Goal: Task Accomplishment & Management: Complete application form

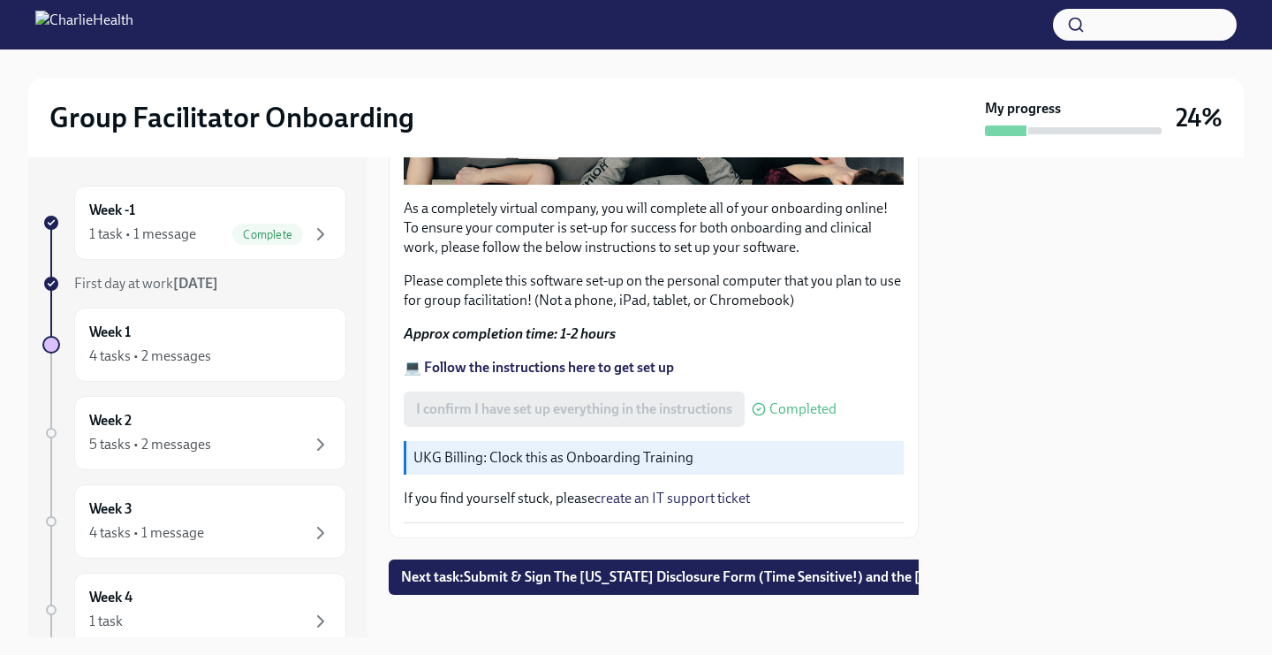
scroll to position [542, 0]
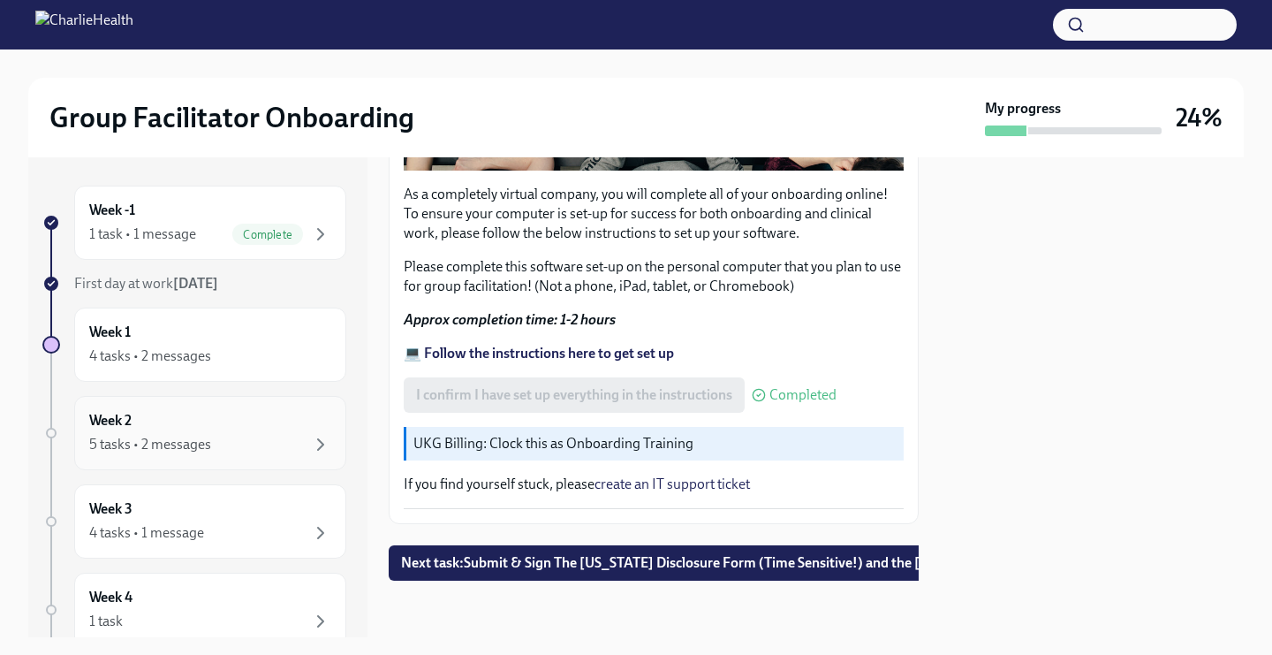
click at [221, 431] on div "Week 2 5 tasks • 2 messages" at bounding box center [210, 433] width 242 height 44
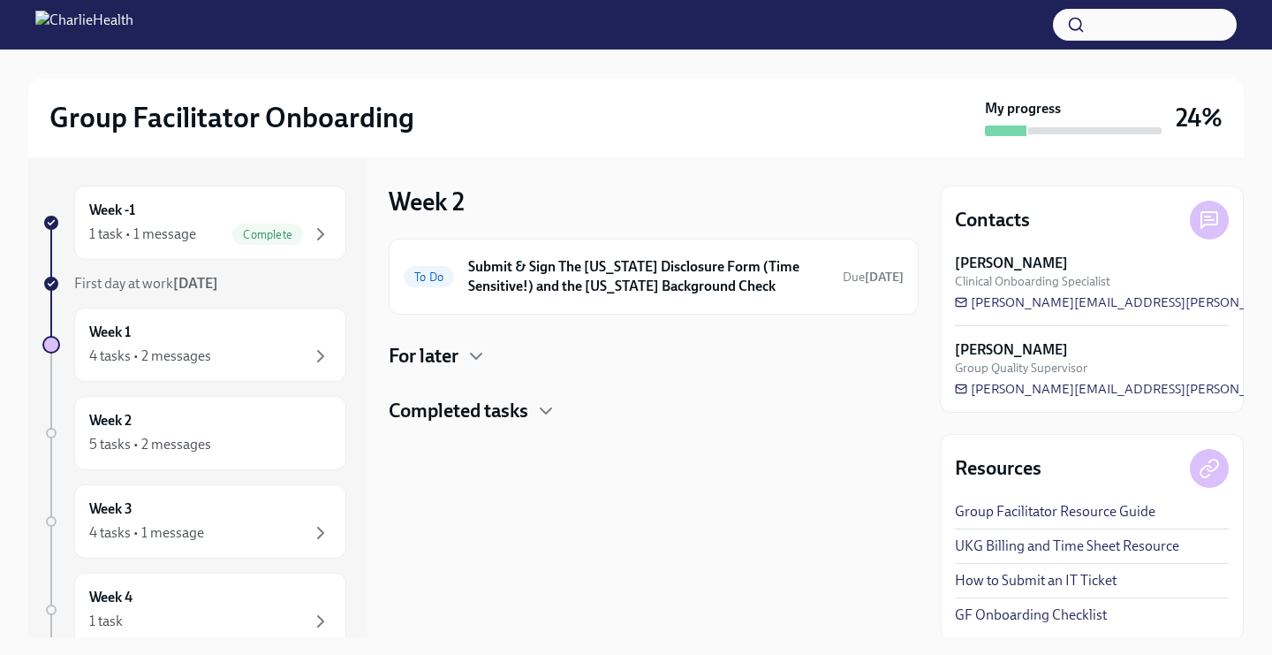
click at [461, 347] on div "For later" at bounding box center [654, 356] width 530 height 27
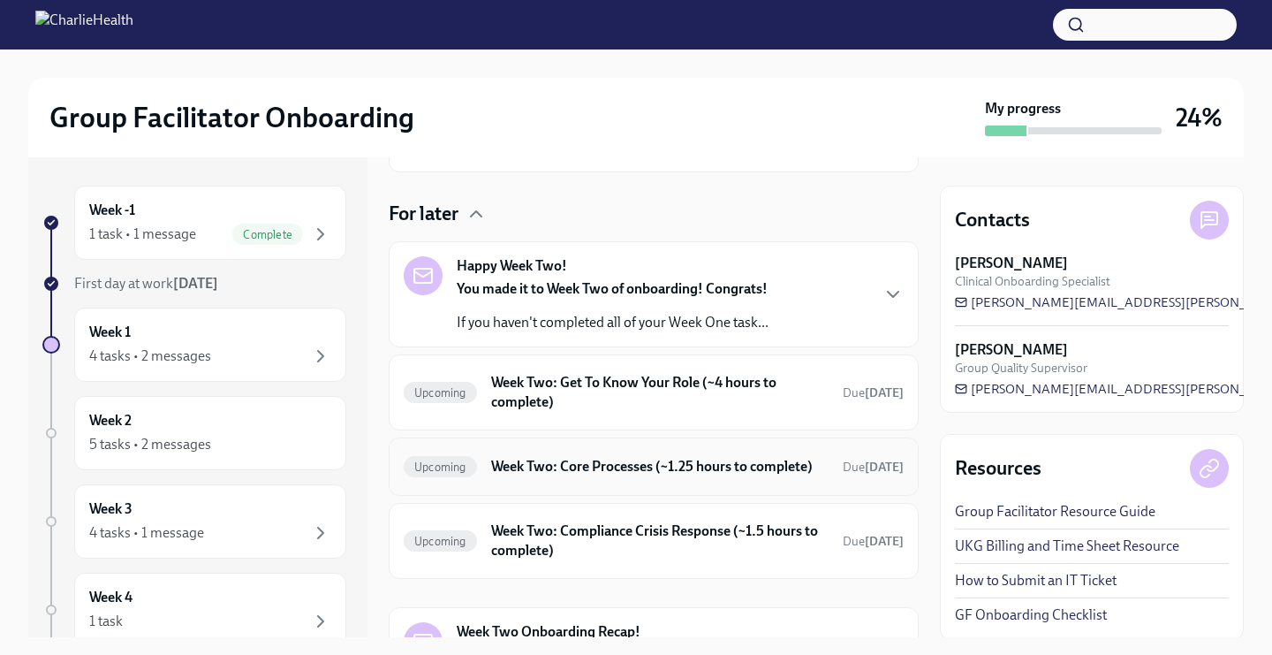
scroll to position [143, 0]
click at [530, 407] on h6 "Week Two: Get To Know Your Role (~4 hours to complete)" at bounding box center [660, 391] width 338 height 39
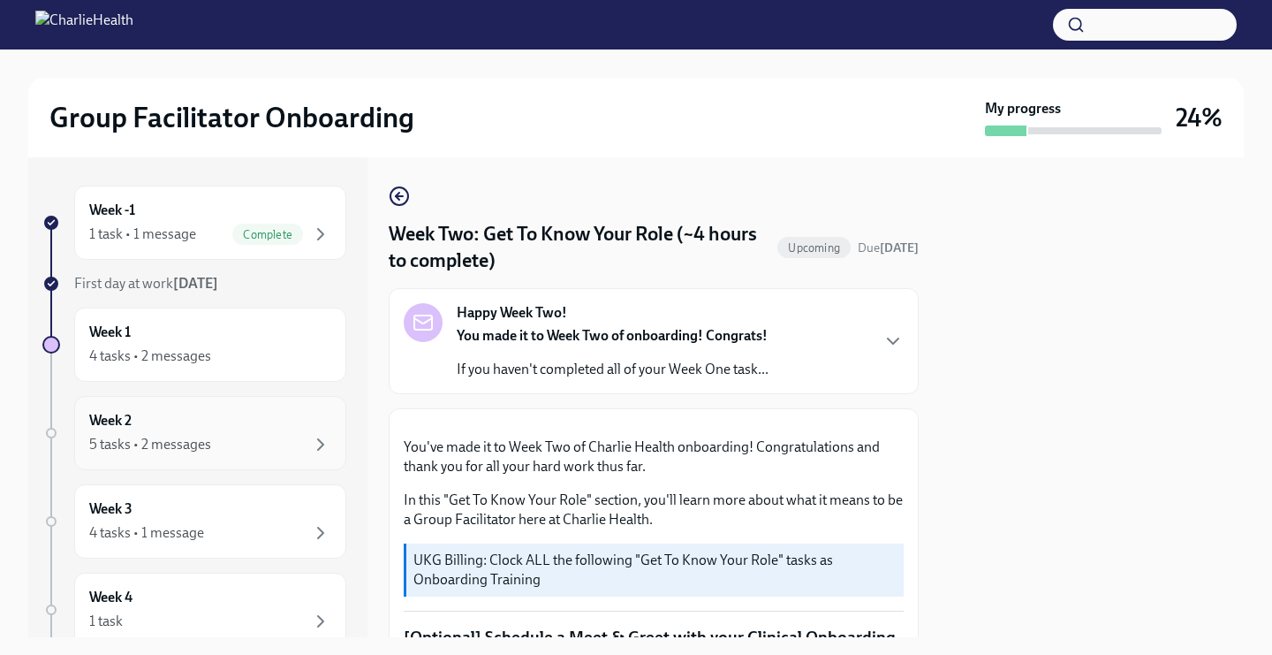
click at [185, 439] on div "5 tasks • 2 messages" at bounding box center [150, 444] width 122 height 19
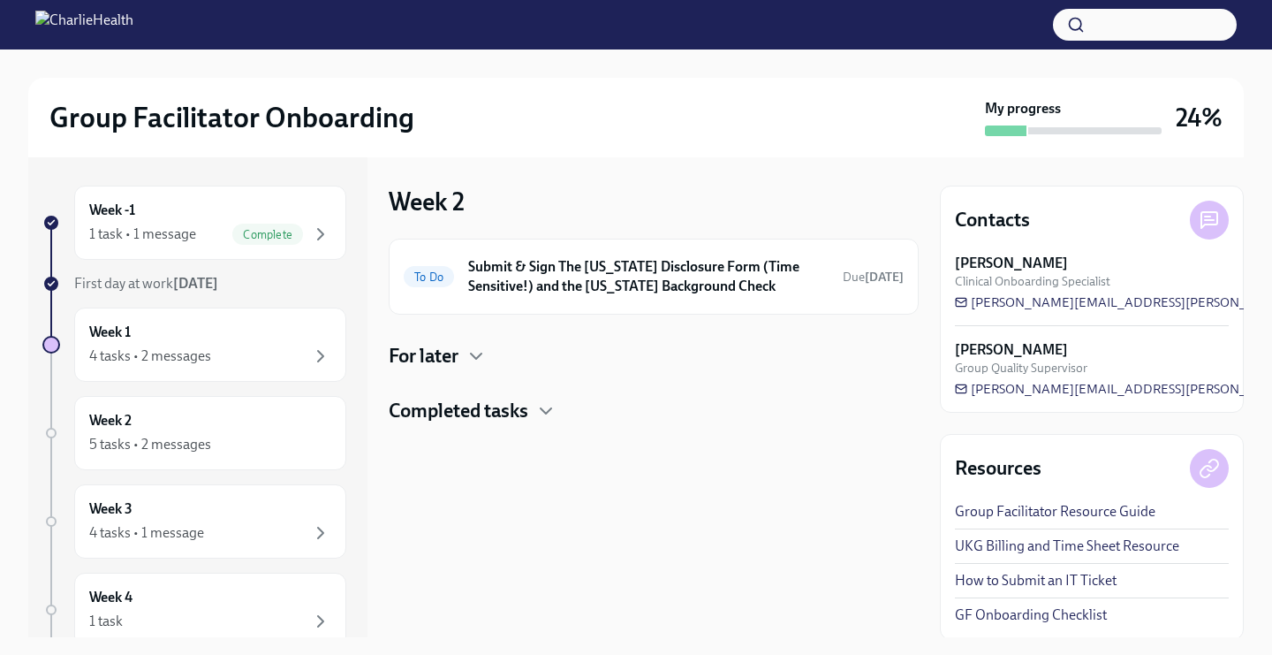
click at [527, 404] on h4 "Completed tasks" at bounding box center [459, 411] width 140 height 27
click at [538, 470] on h6 "Week Two: Core Compliance Tasks (~ 4 hours)" at bounding box center [629, 467] width 325 height 19
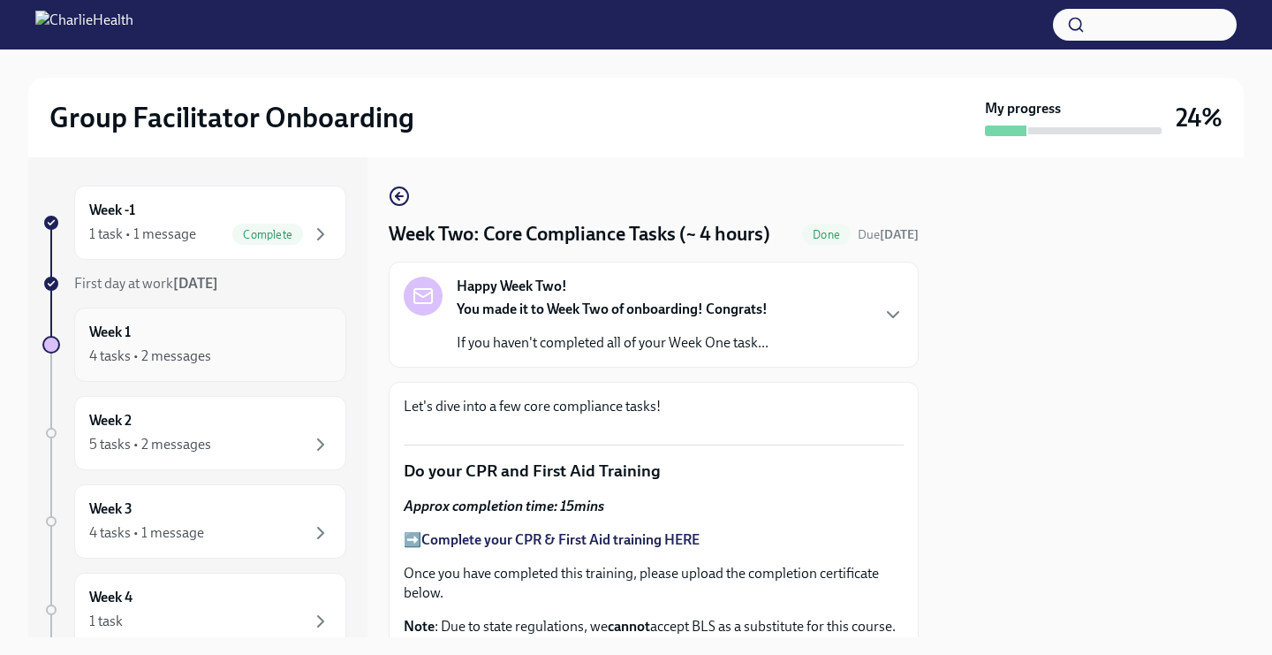
click at [163, 365] on div "4 tasks • 2 messages" at bounding box center [150, 355] width 122 height 19
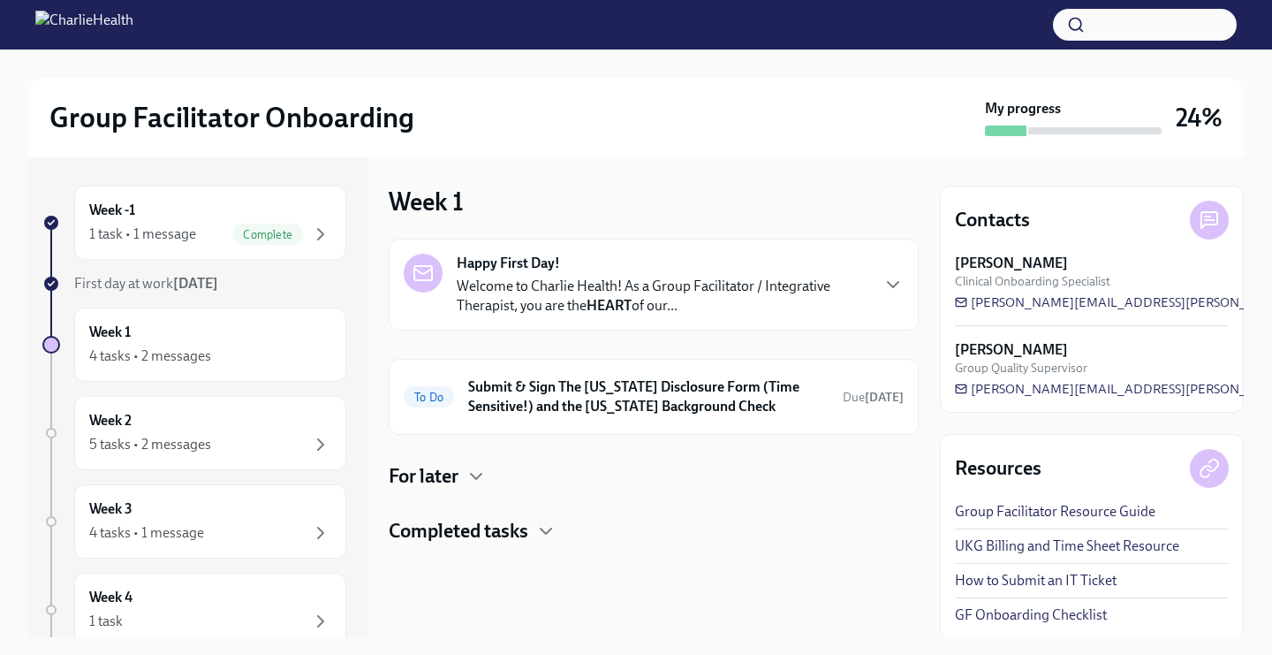
click at [478, 529] on h4 "Completed tasks" at bounding box center [459, 531] width 140 height 27
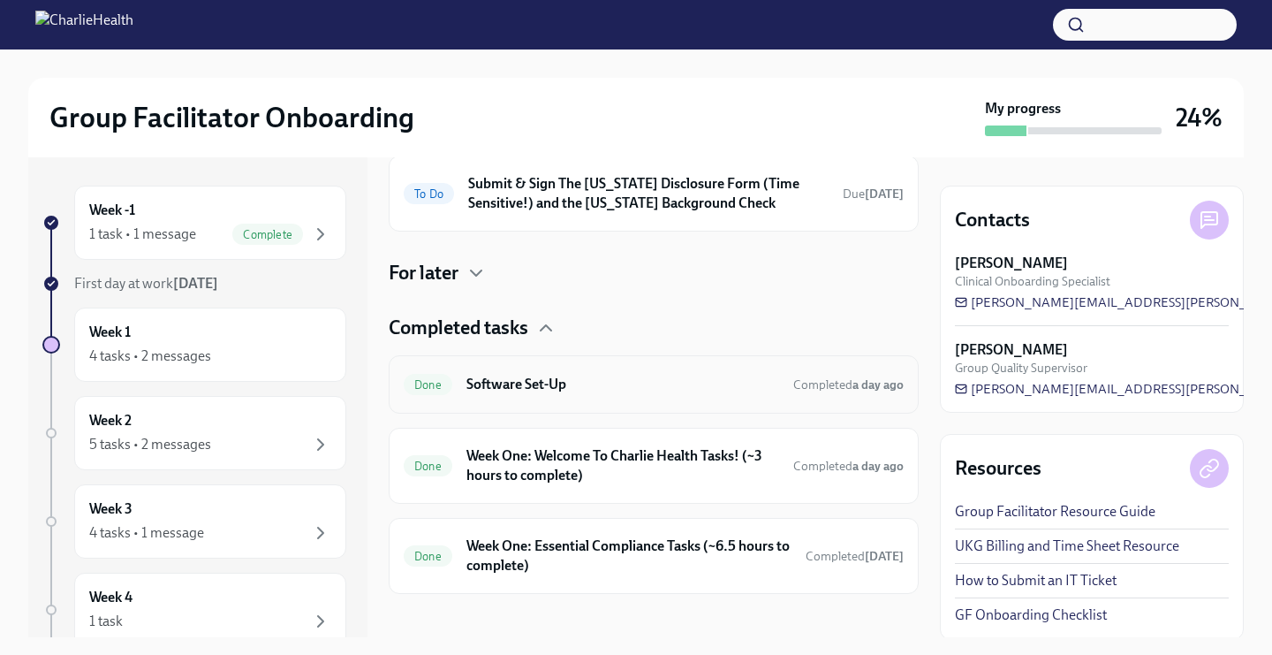
scroll to position [216, 0]
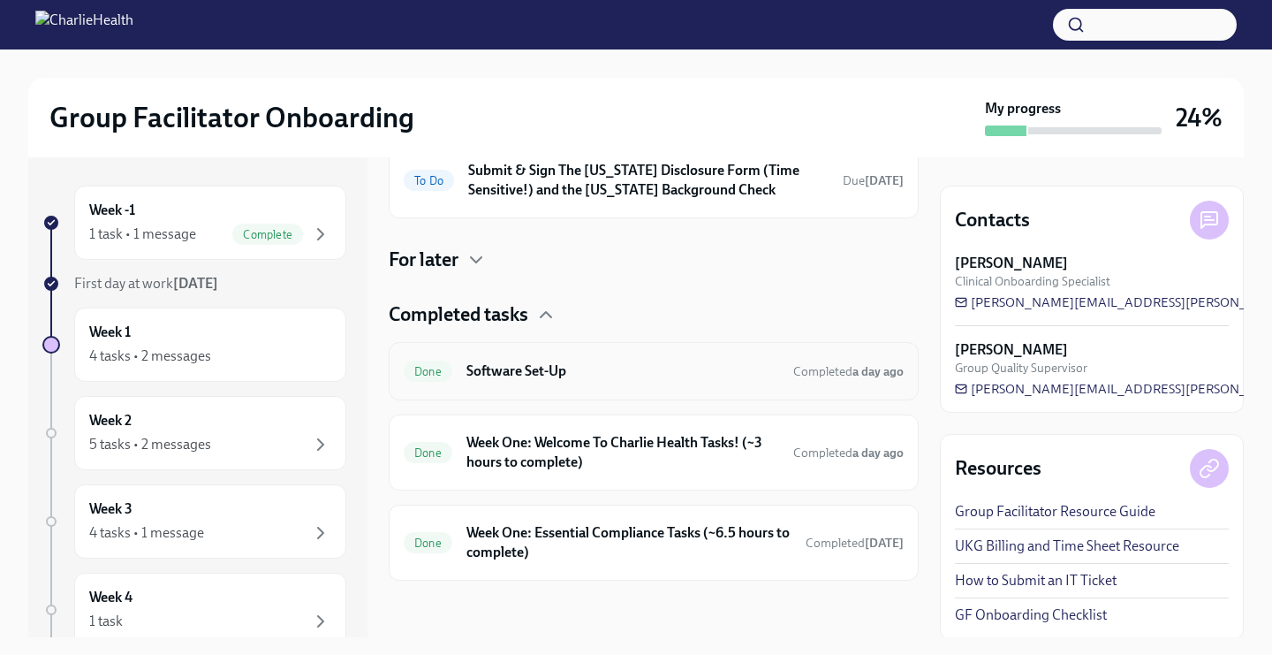
click at [585, 362] on h6 "Software Set-Up" at bounding box center [623, 370] width 313 height 19
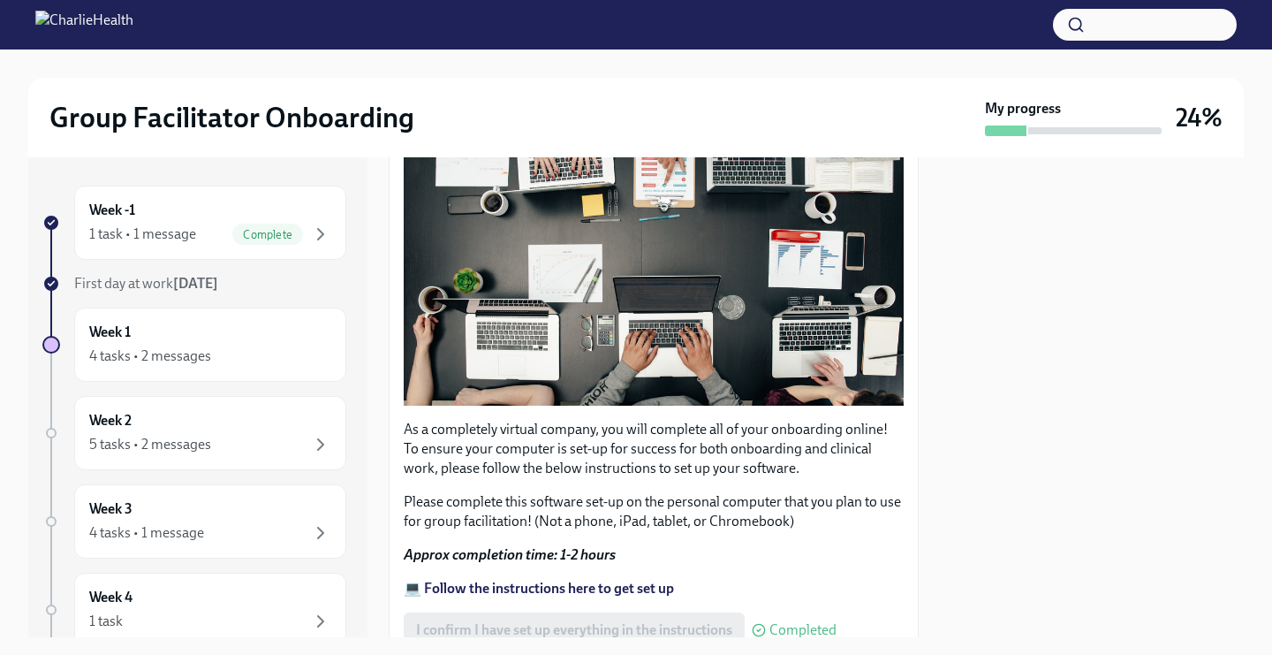
scroll to position [542, 0]
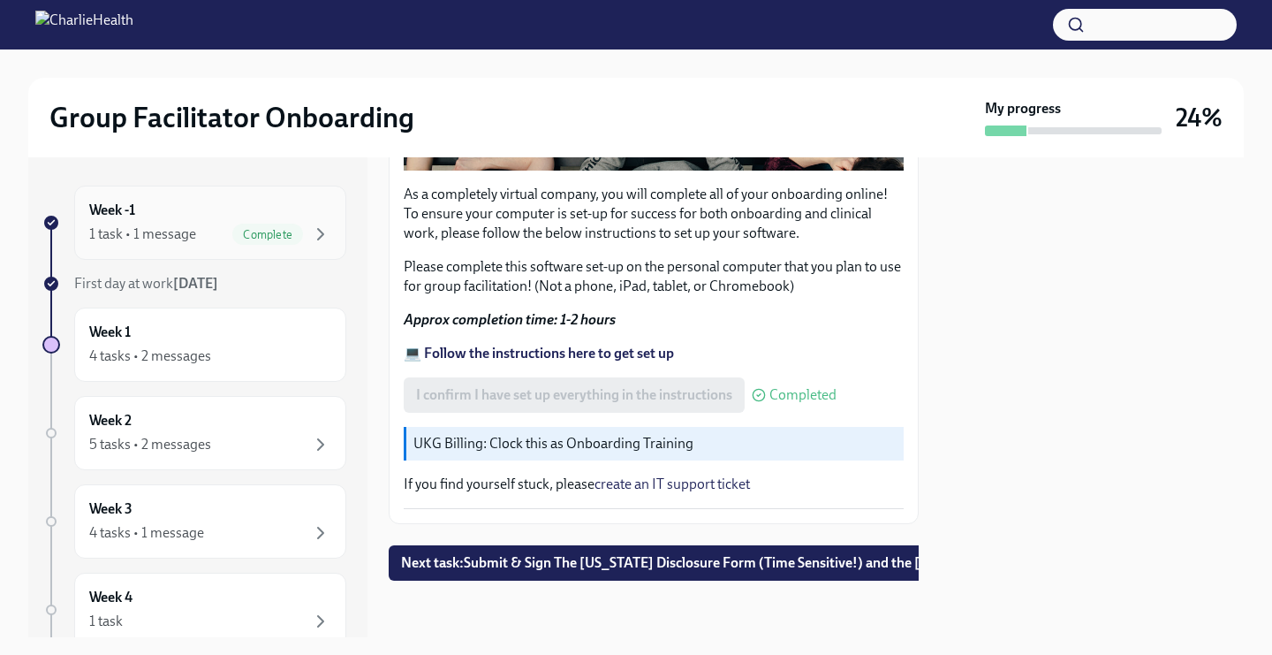
click at [216, 212] on div "Week -1 1 task • 1 message Complete" at bounding box center [210, 223] width 242 height 44
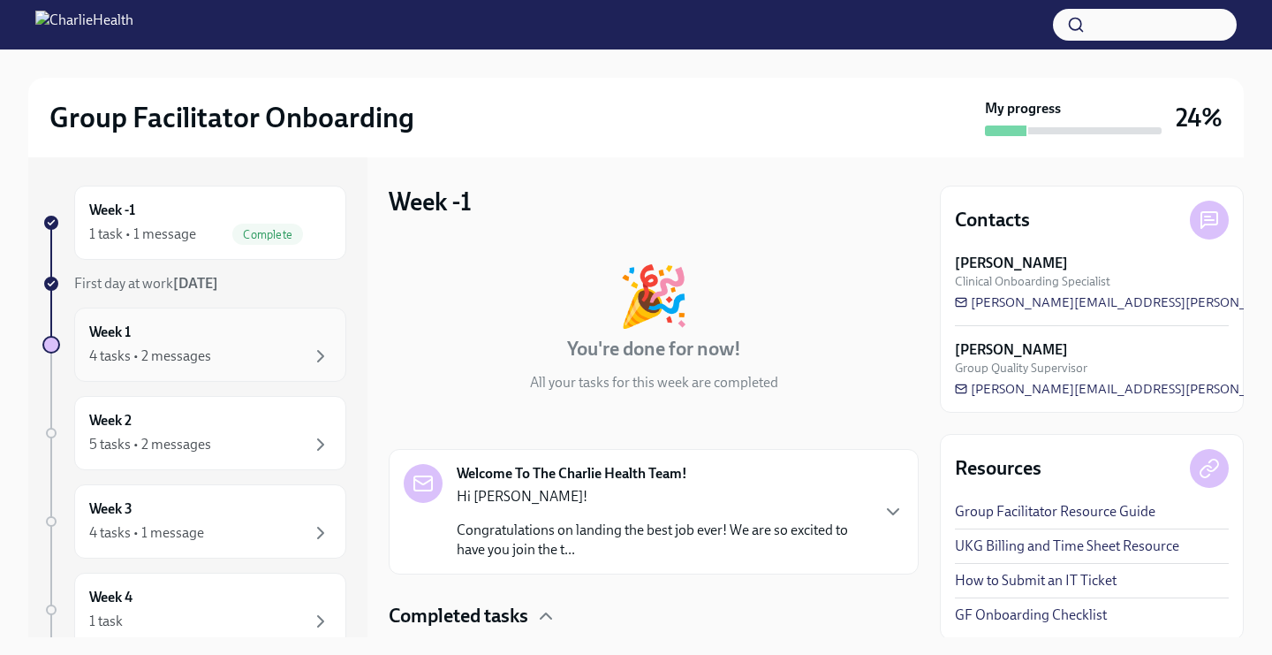
click at [251, 353] on div "4 tasks • 2 messages" at bounding box center [210, 355] width 242 height 21
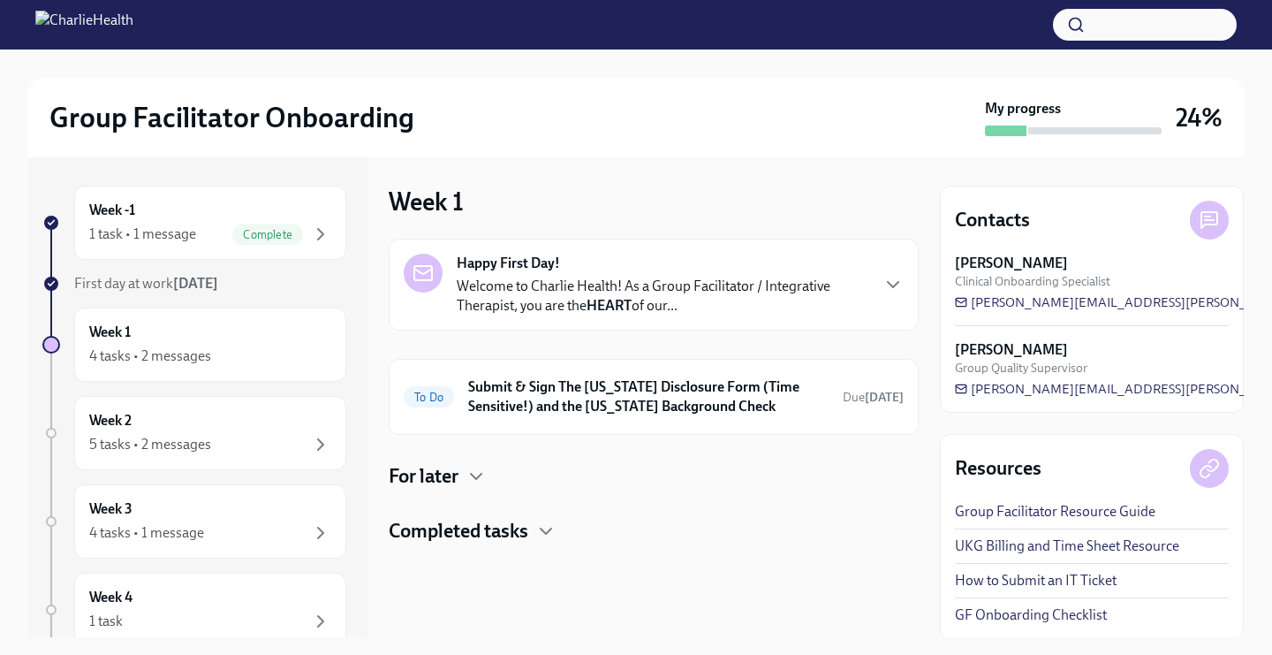
click at [458, 482] on h4 "For later" at bounding box center [424, 476] width 70 height 27
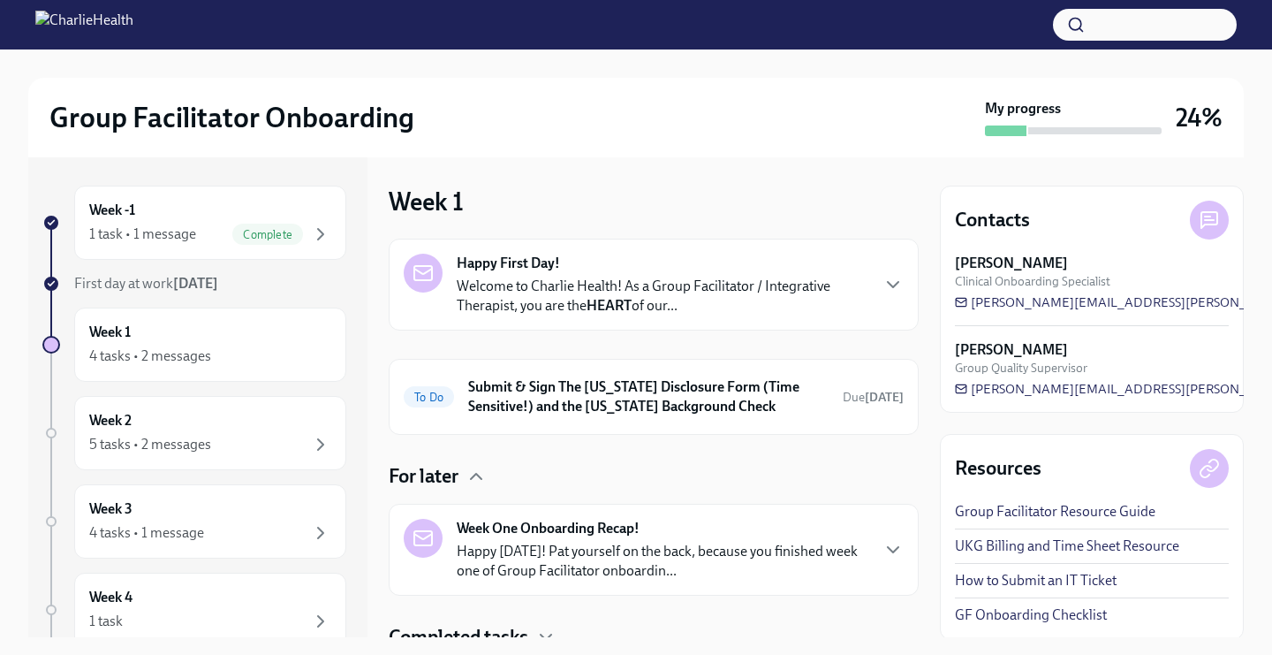
scroll to position [70, 0]
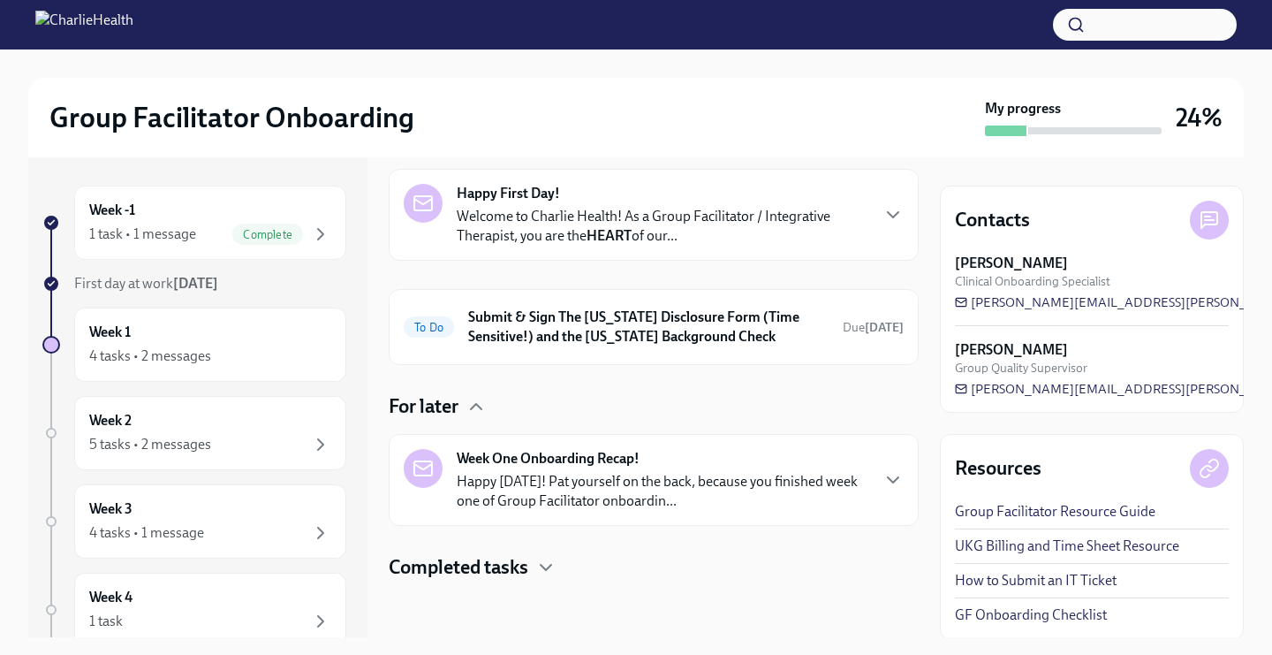
click at [465, 400] on div "For later" at bounding box center [654, 406] width 530 height 27
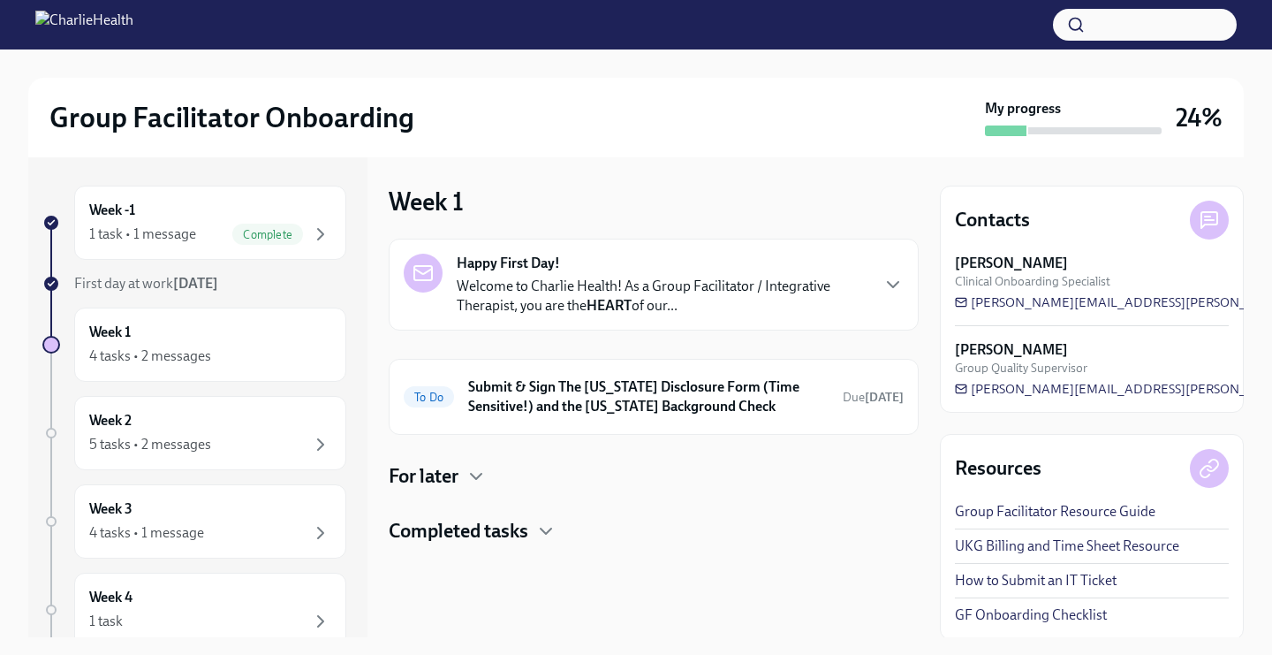
scroll to position [0, 0]
click at [520, 524] on h4 "Completed tasks" at bounding box center [459, 531] width 140 height 27
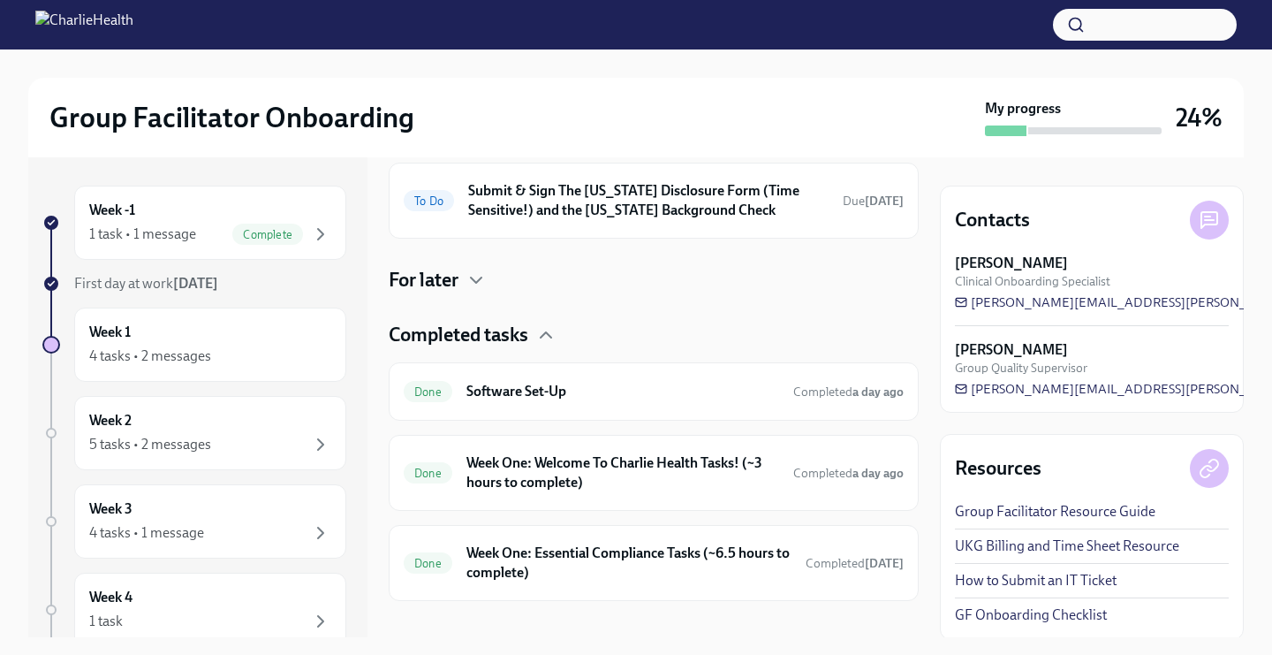
scroll to position [216, 0]
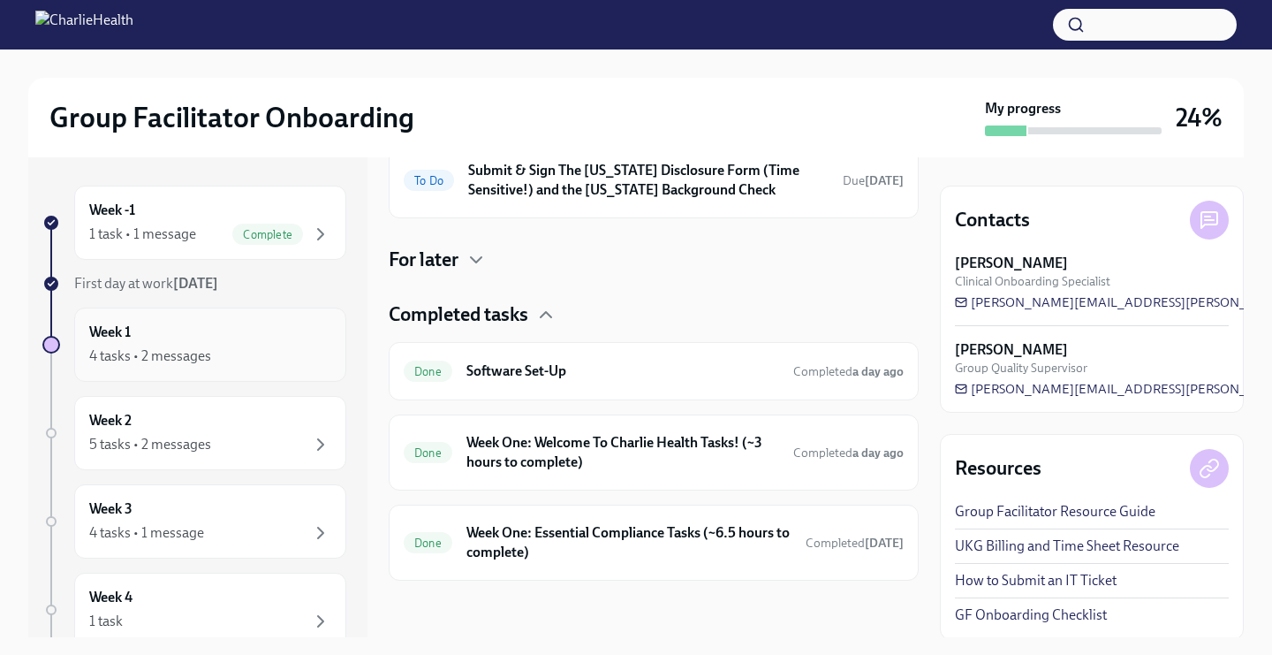
click at [307, 326] on div "Week 1 4 tasks • 2 messages" at bounding box center [210, 344] width 242 height 44
click at [495, 529] on h6 "Week One: Essential Compliance Tasks (~6.5 hours to complete)" at bounding box center [629, 542] width 325 height 39
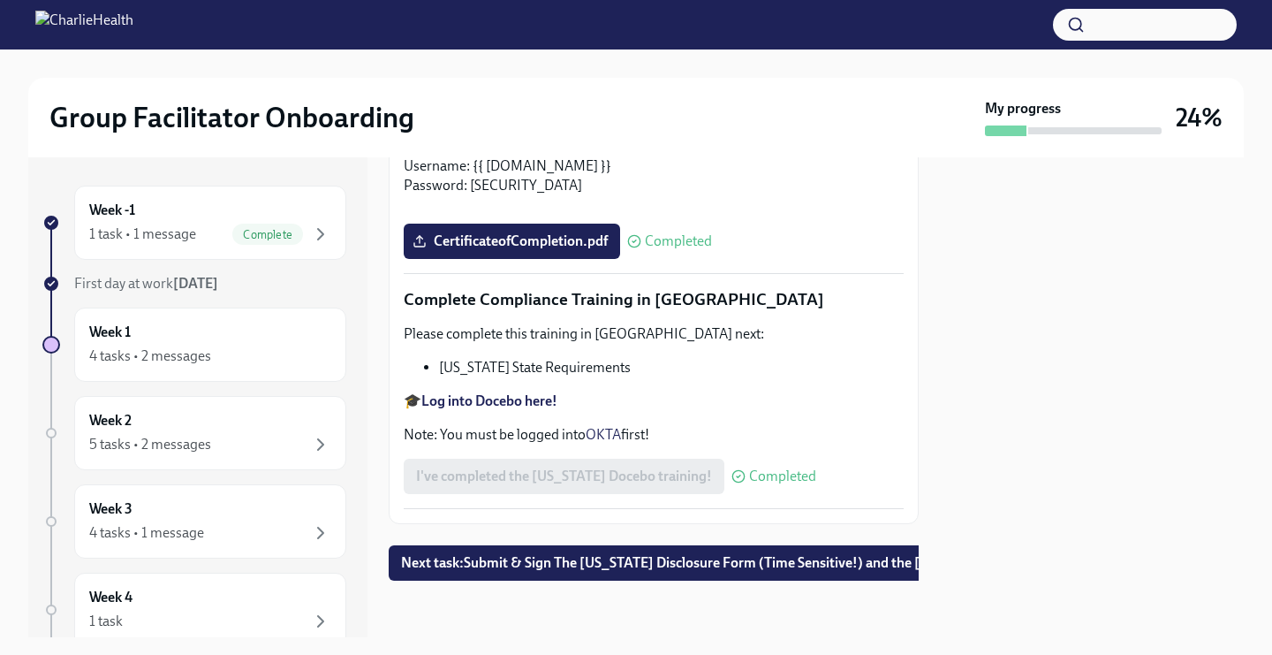
scroll to position [3909, 0]
click at [203, 342] on div "Week 1 4 tasks • 2 messages" at bounding box center [210, 344] width 242 height 44
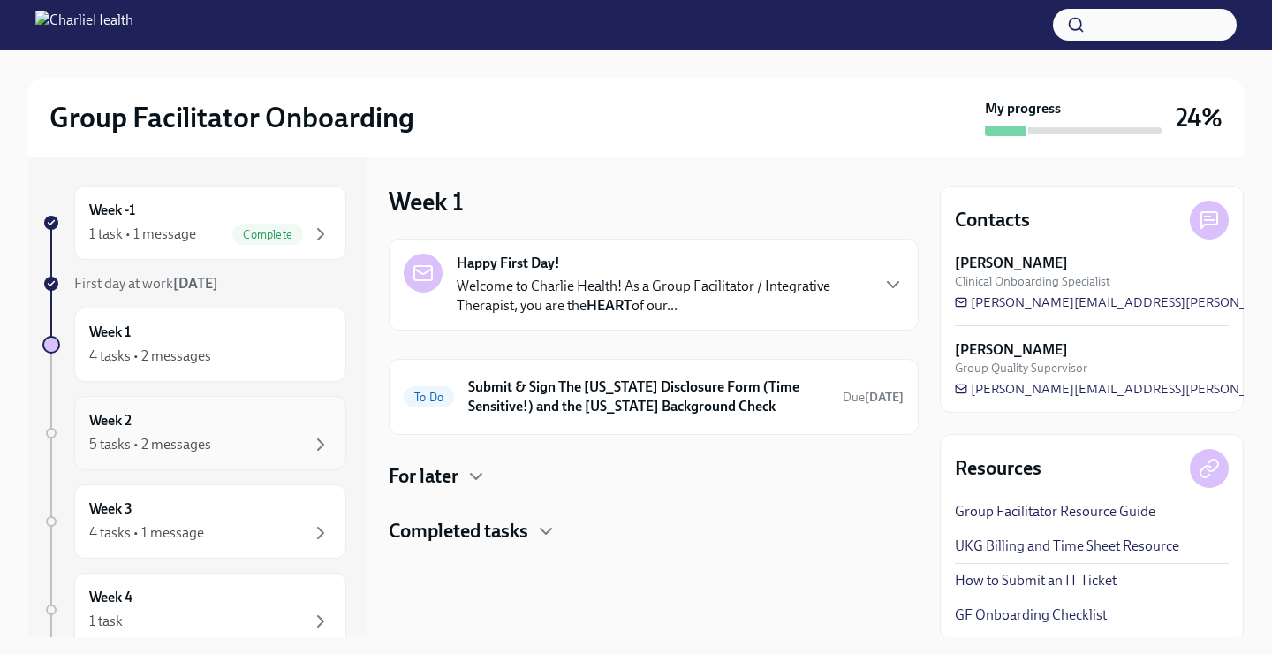
click at [221, 440] on div "5 tasks • 2 messages" at bounding box center [210, 444] width 242 height 21
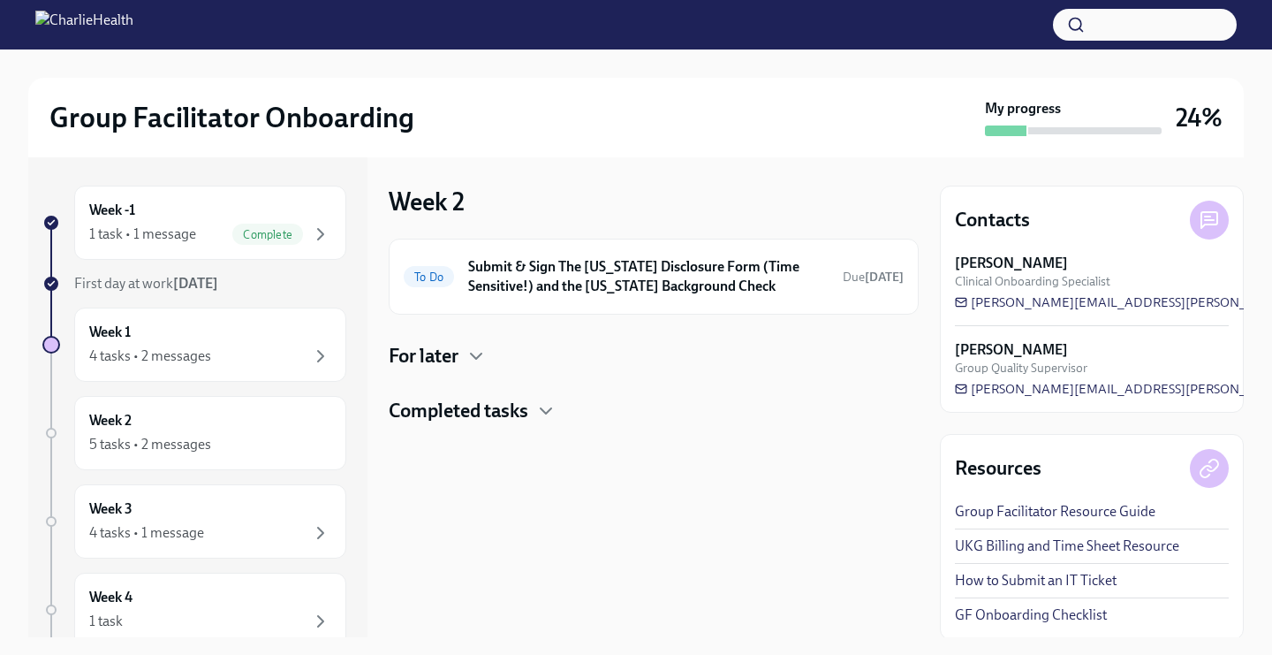
click at [454, 355] on h4 "For later" at bounding box center [424, 356] width 70 height 27
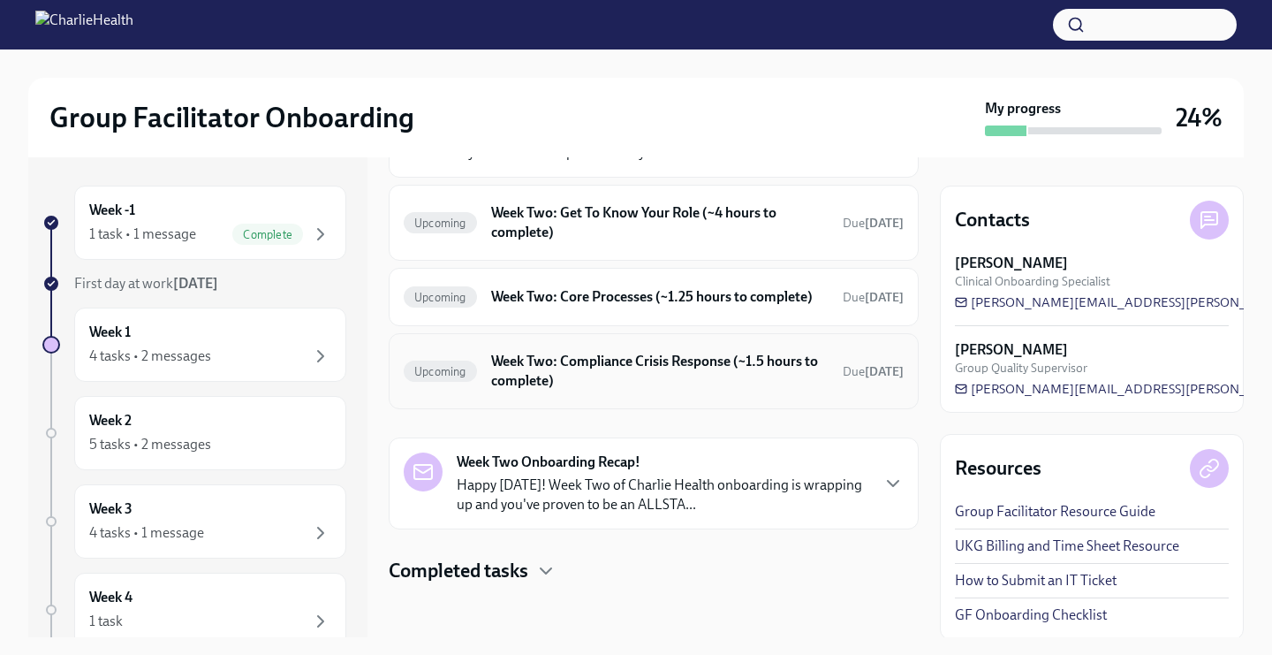
scroll to position [333, 0]
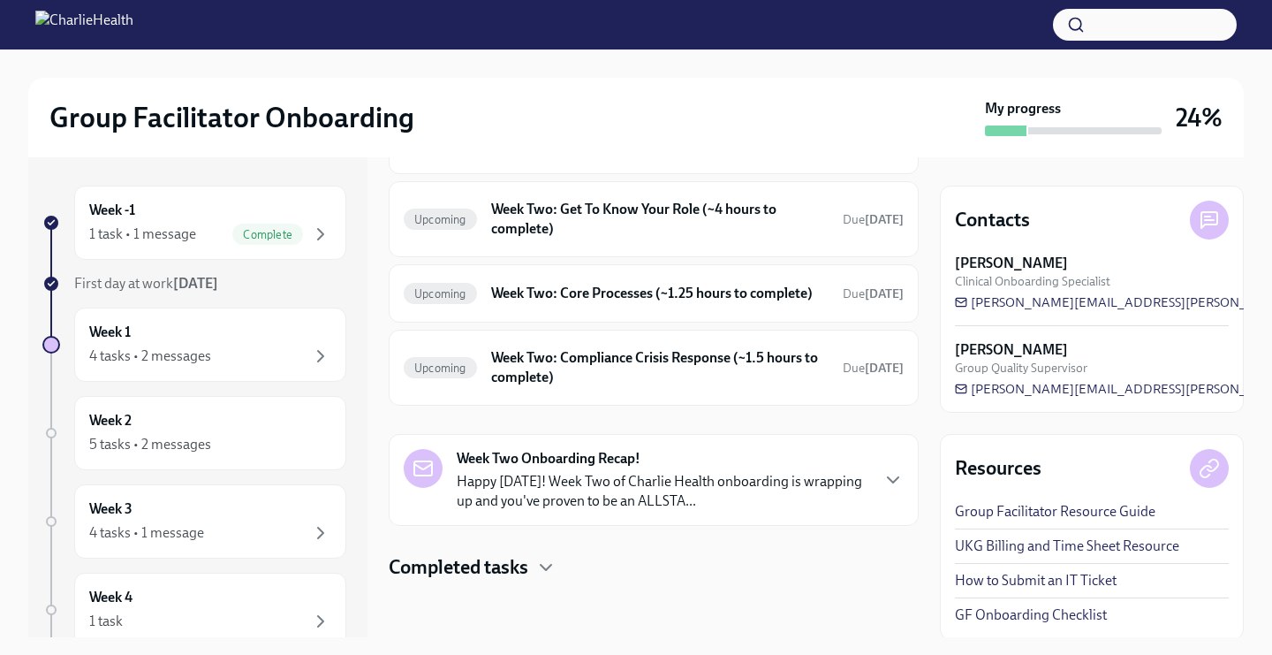
click at [528, 564] on h4 "Completed tasks" at bounding box center [459, 567] width 140 height 27
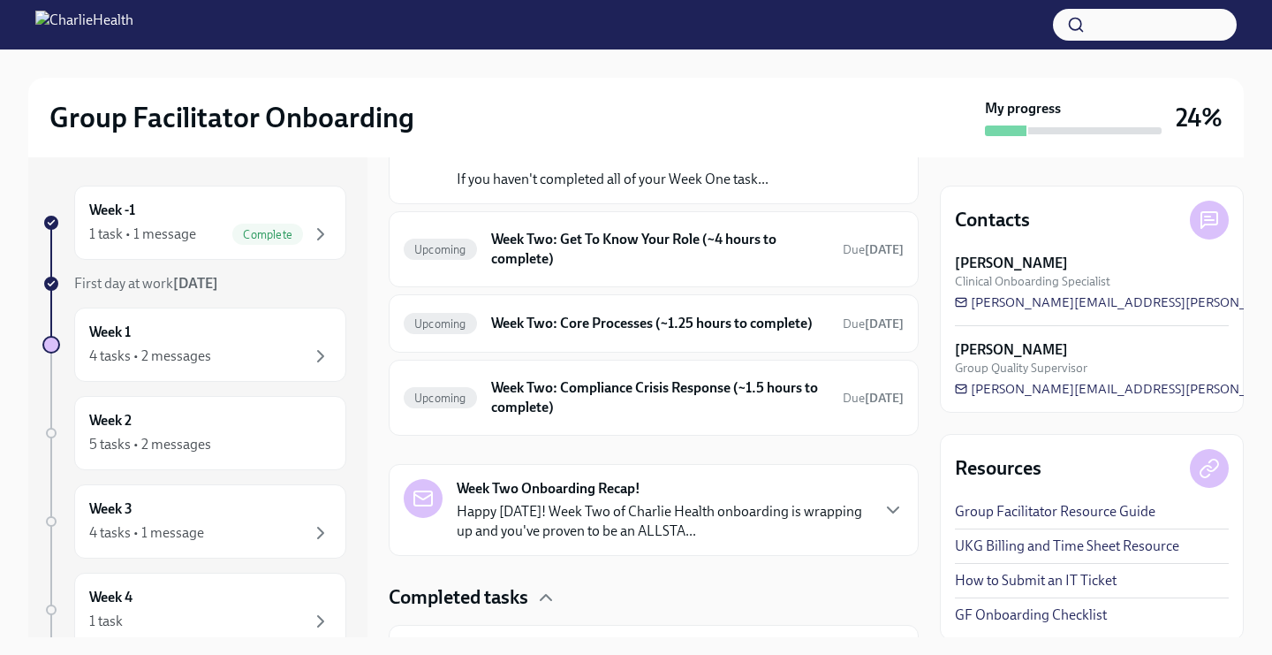
scroll to position [406, 0]
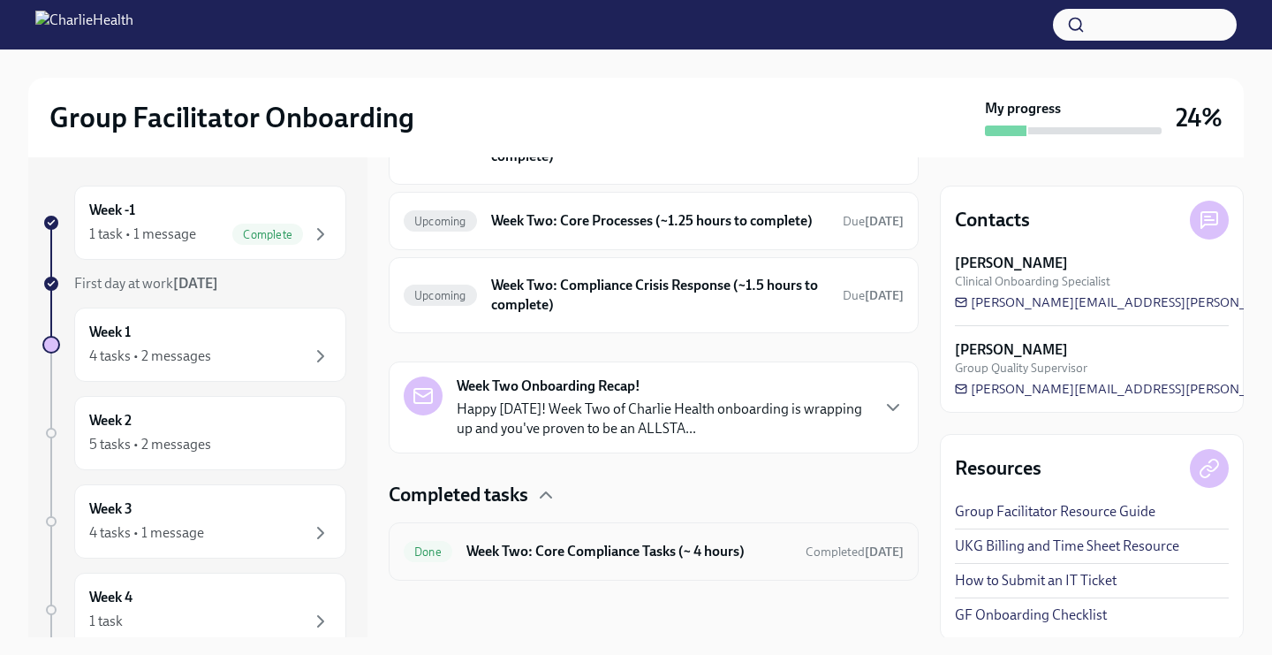
click at [486, 551] on h6 "Week Two: Core Compliance Tasks (~ 4 hours)" at bounding box center [629, 551] width 325 height 19
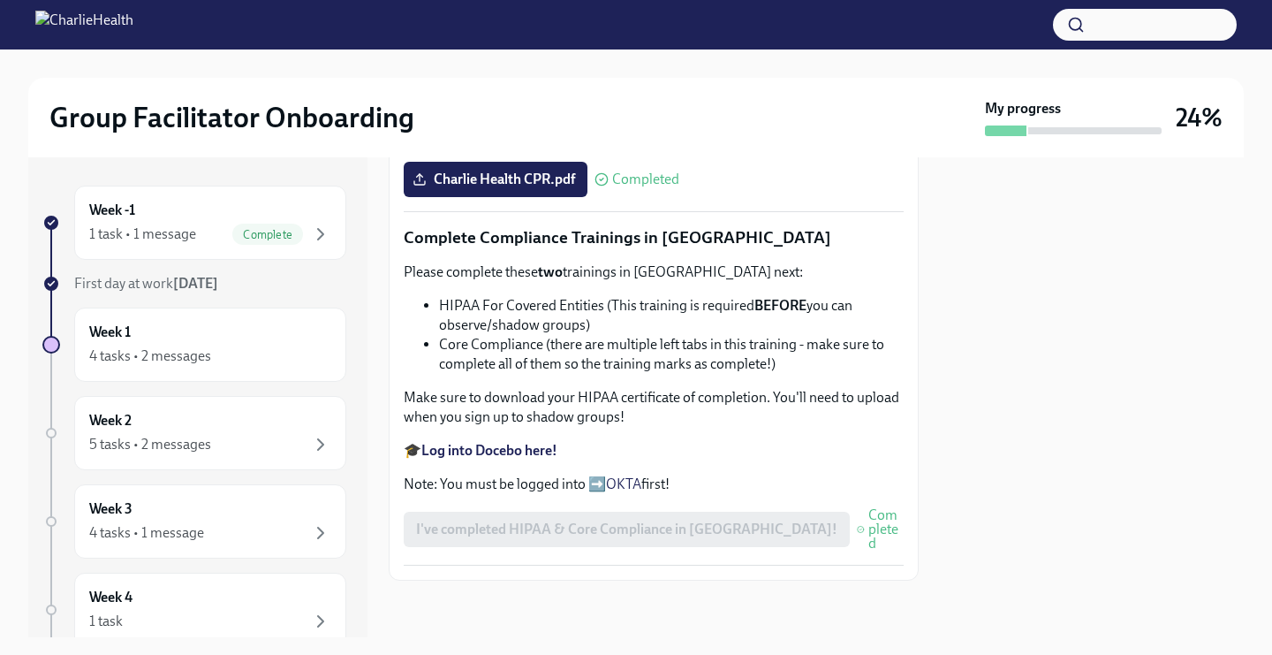
scroll to position [982, 0]
click at [231, 339] on div "Week 1 4 tasks • 2 messages" at bounding box center [210, 344] width 242 height 44
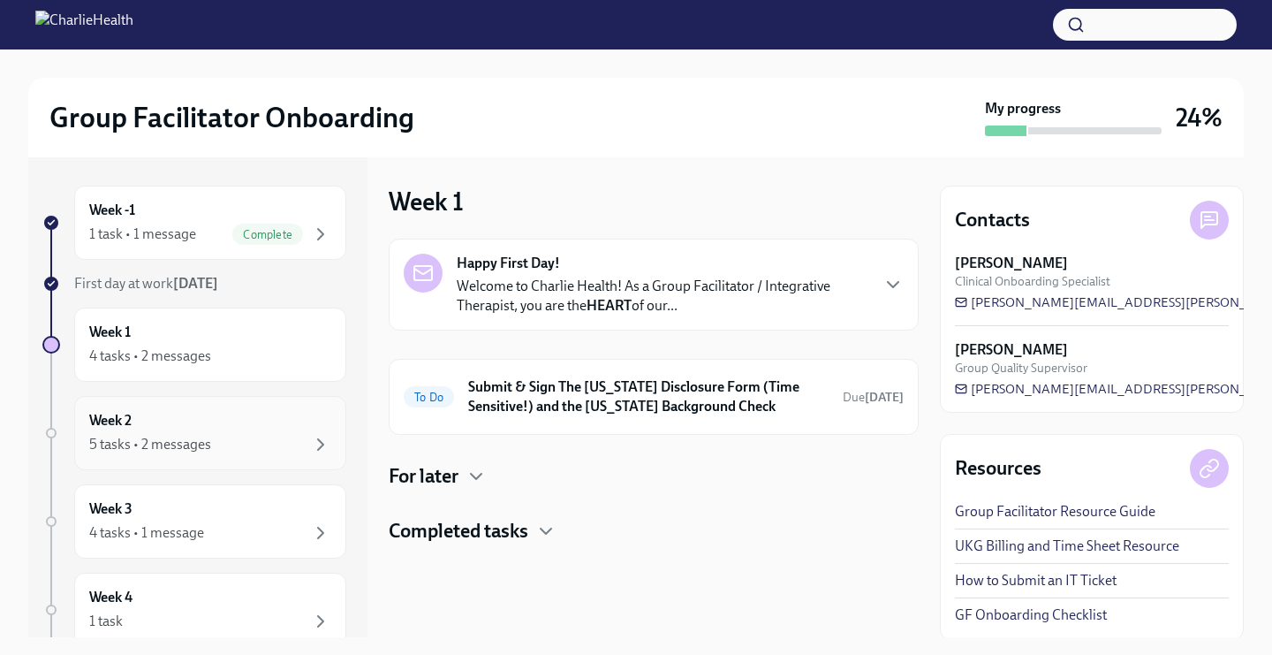
click at [227, 424] on div "Week 2 5 tasks • 2 messages" at bounding box center [210, 433] width 242 height 44
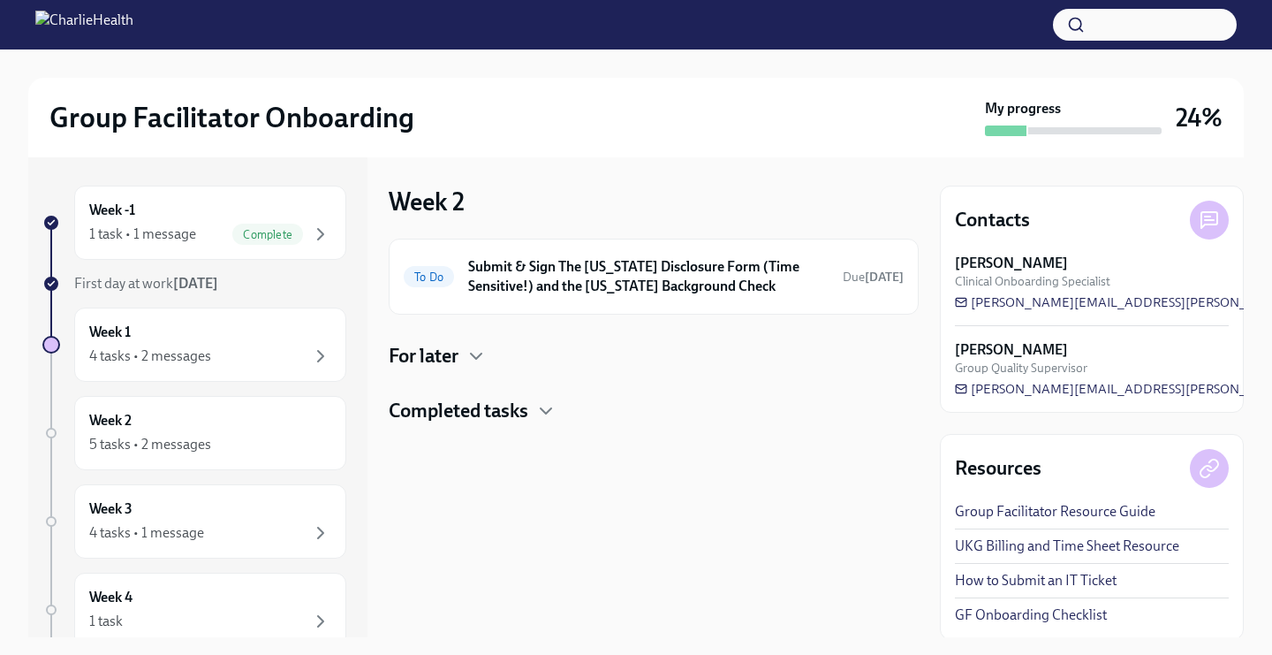
click at [514, 398] on h4 "Completed tasks" at bounding box center [459, 411] width 140 height 27
click at [474, 353] on icon "button" at bounding box center [476, 355] width 21 height 21
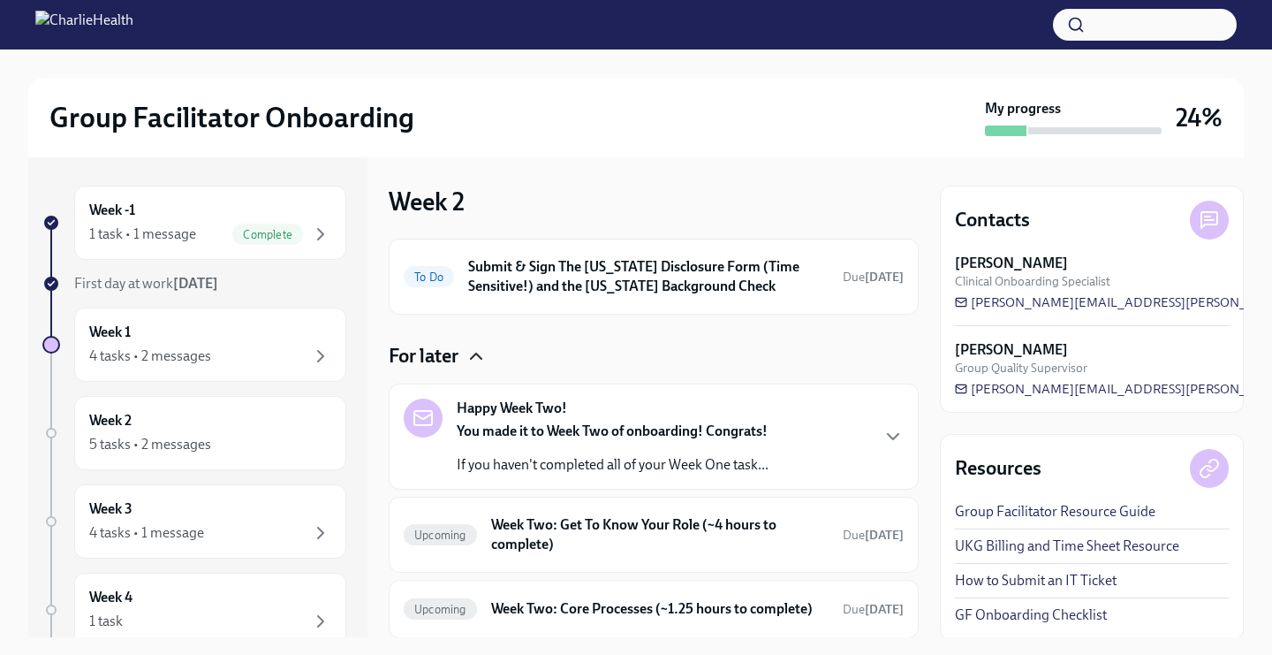
click at [474, 353] on icon "button" at bounding box center [476, 355] width 21 height 21
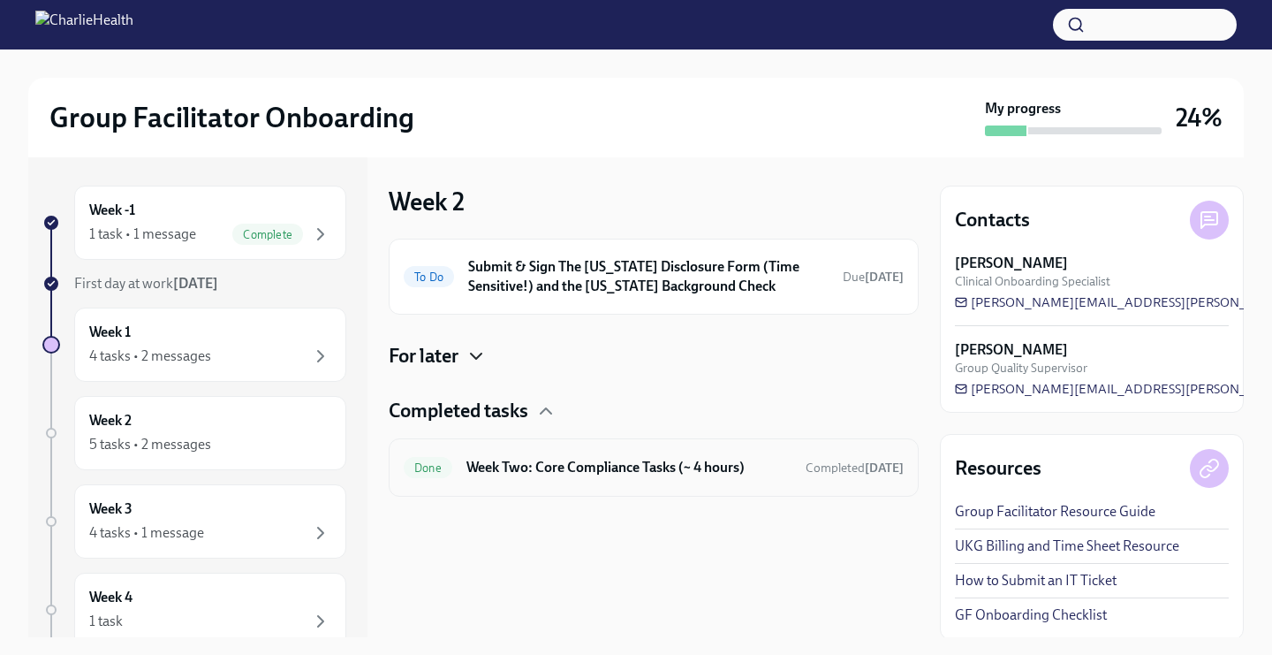
click at [583, 462] on h6 "Week Two: Core Compliance Tasks (~ 4 hours)" at bounding box center [629, 467] width 325 height 19
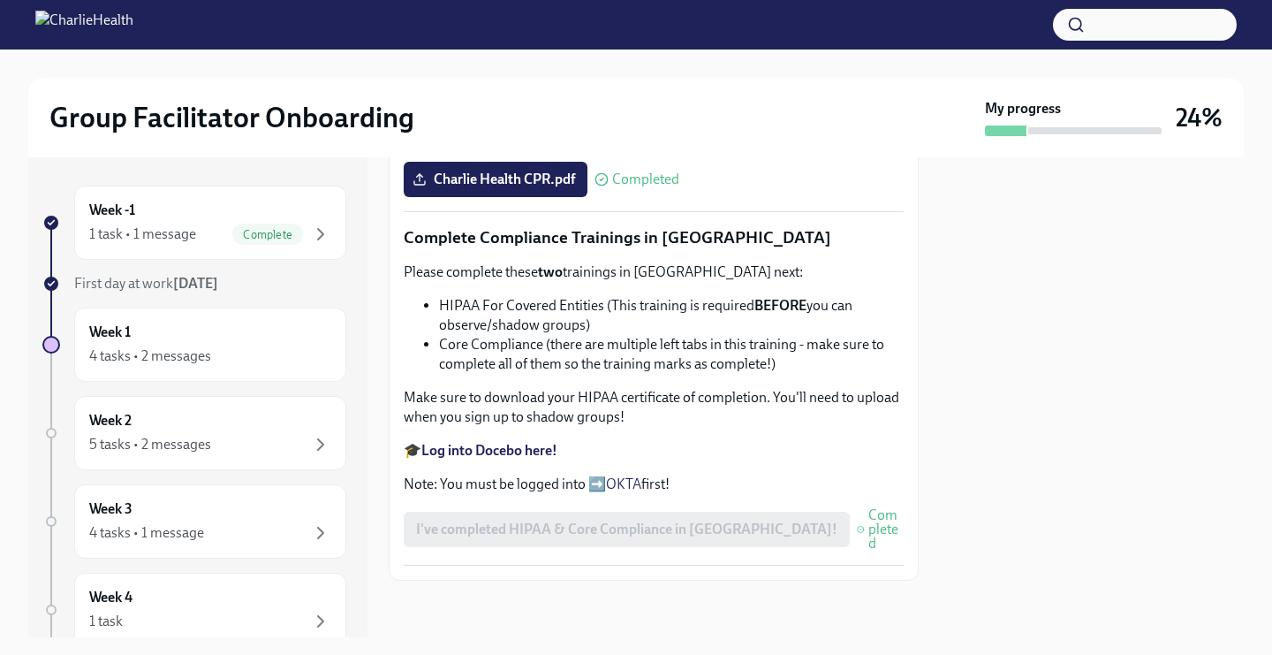
scroll to position [982, 0]
click at [104, 368] on div "Week 1 4 tasks • 2 messages" at bounding box center [210, 344] width 272 height 74
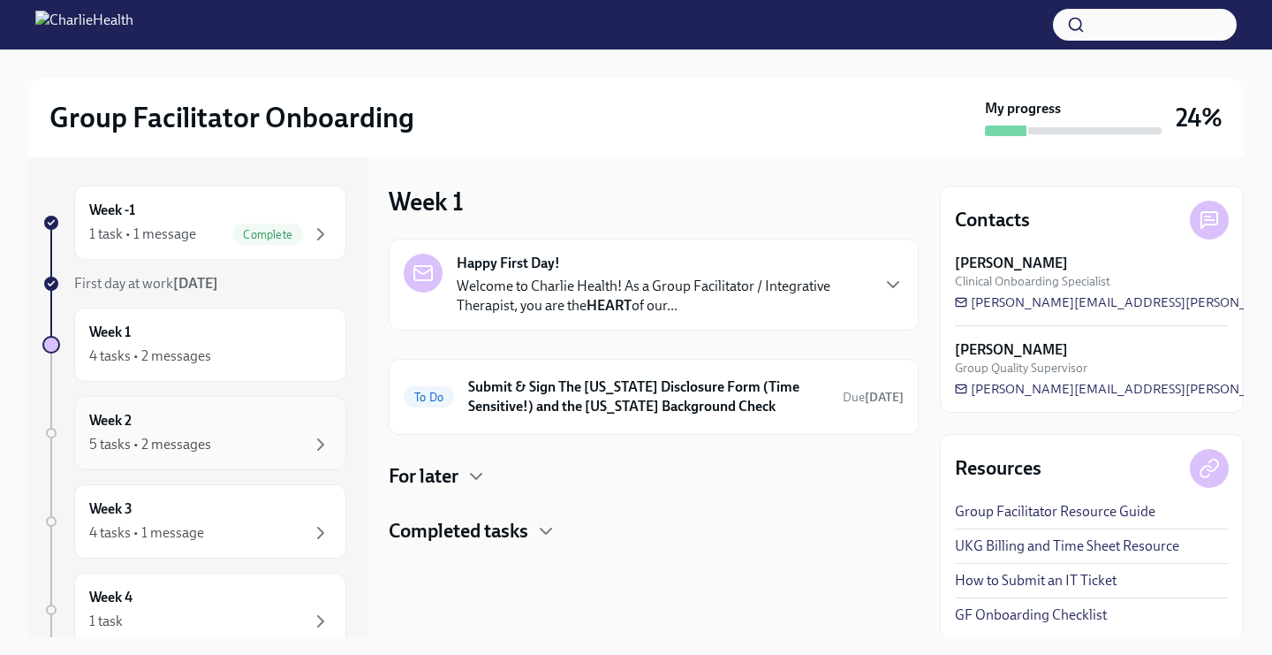
click at [234, 431] on div "Week 2 5 tasks • 2 messages" at bounding box center [210, 433] width 242 height 44
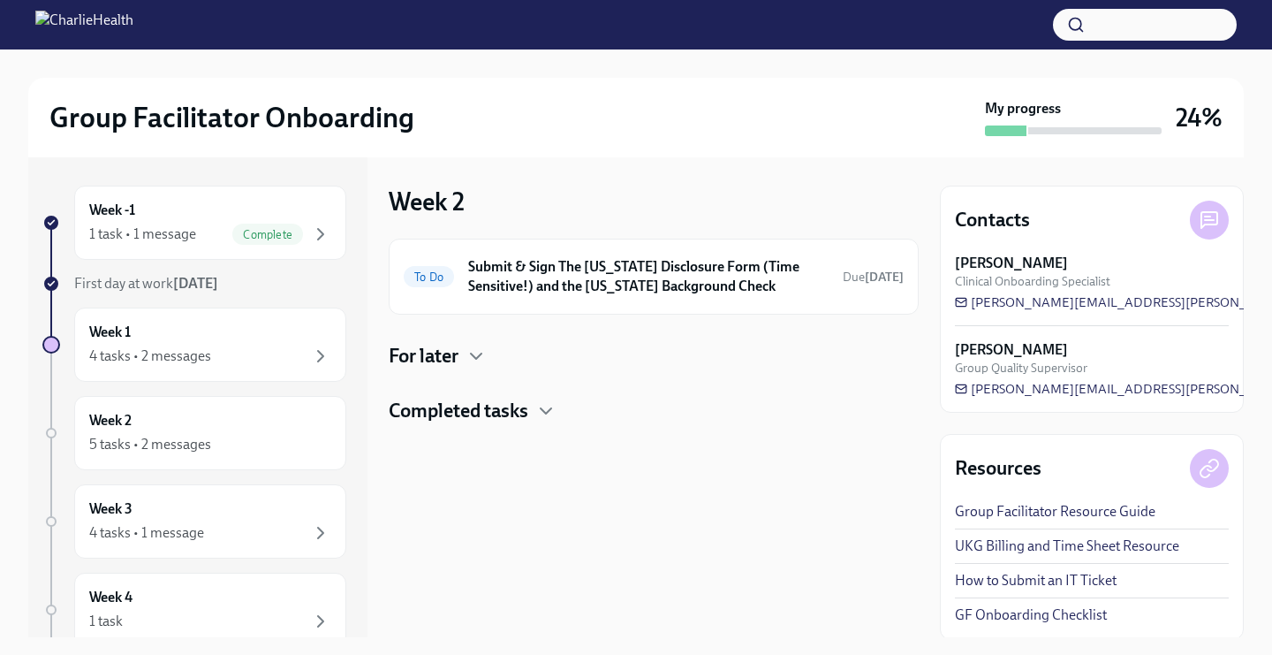
click at [499, 392] on div "To Do Submit & Sign The [US_STATE] Disclosure Form (Time Sensitive!) and the [U…" at bounding box center [654, 332] width 530 height 186
click at [499, 406] on h4 "Completed tasks" at bounding box center [459, 411] width 140 height 27
click at [530, 467] on h6 "Week Two: Core Compliance Tasks (~ 4 hours)" at bounding box center [629, 467] width 325 height 19
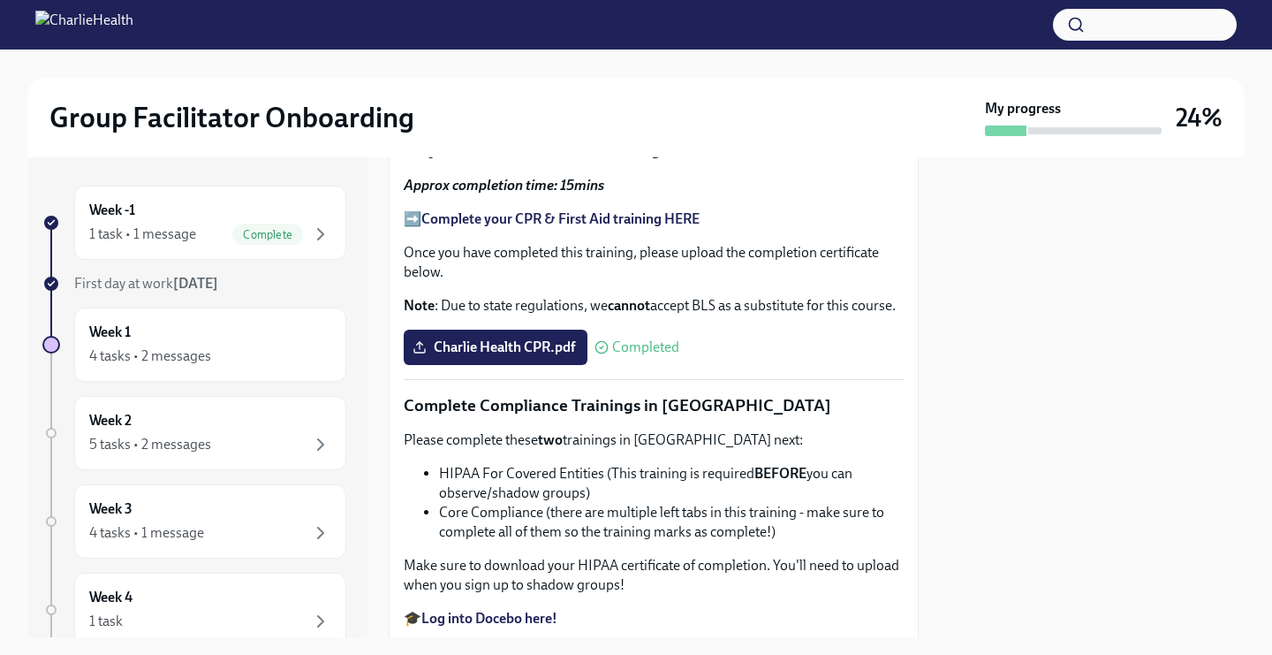
scroll to position [376, 0]
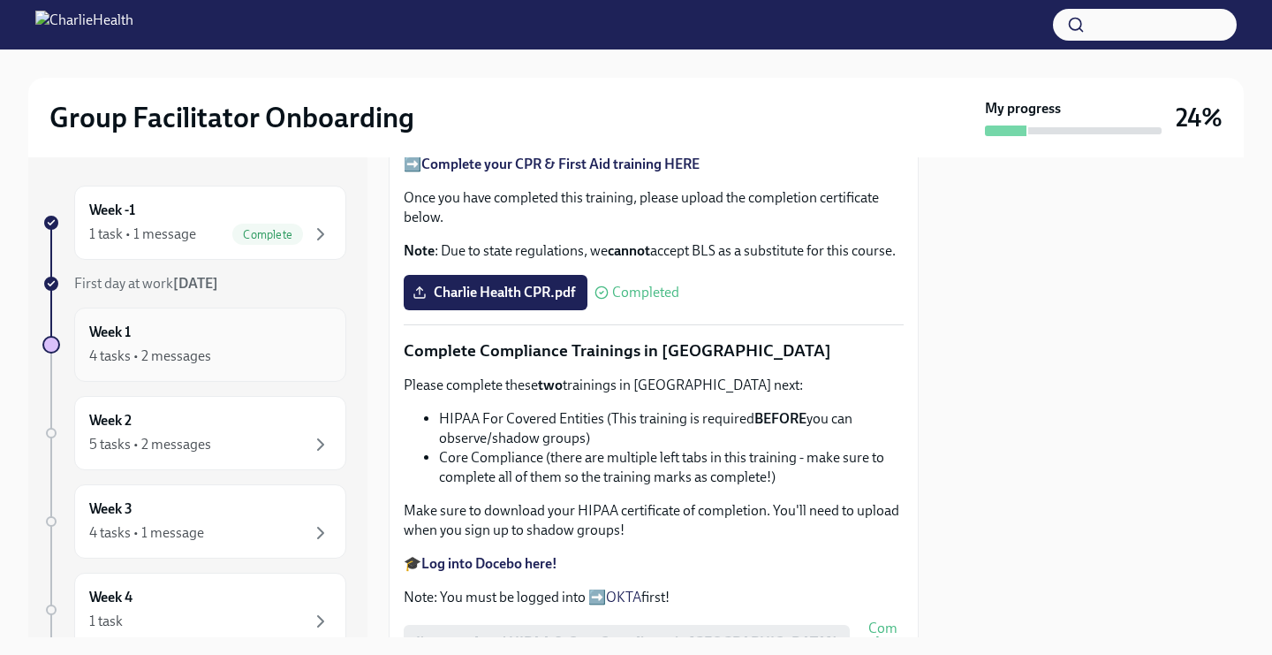
click at [221, 354] on div "4 tasks • 2 messages" at bounding box center [210, 355] width 242 height 21
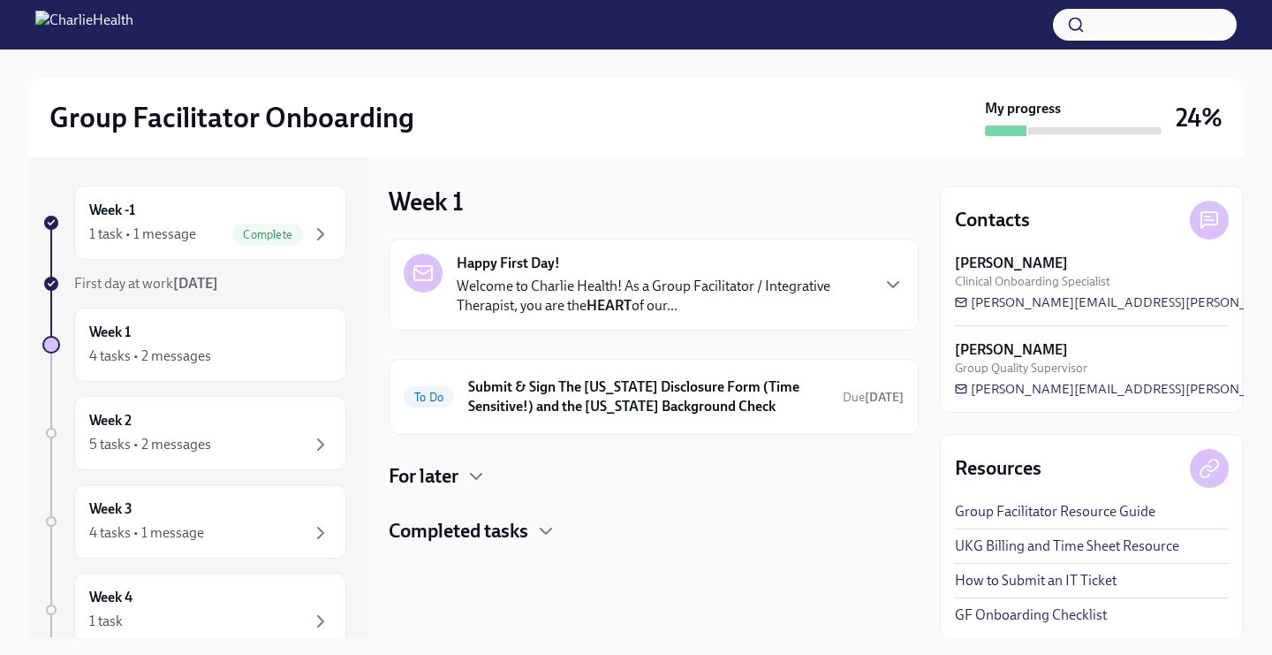
click at [458, 477] on h4 "For later" at bounding box center [424, 476] width 70 height 27
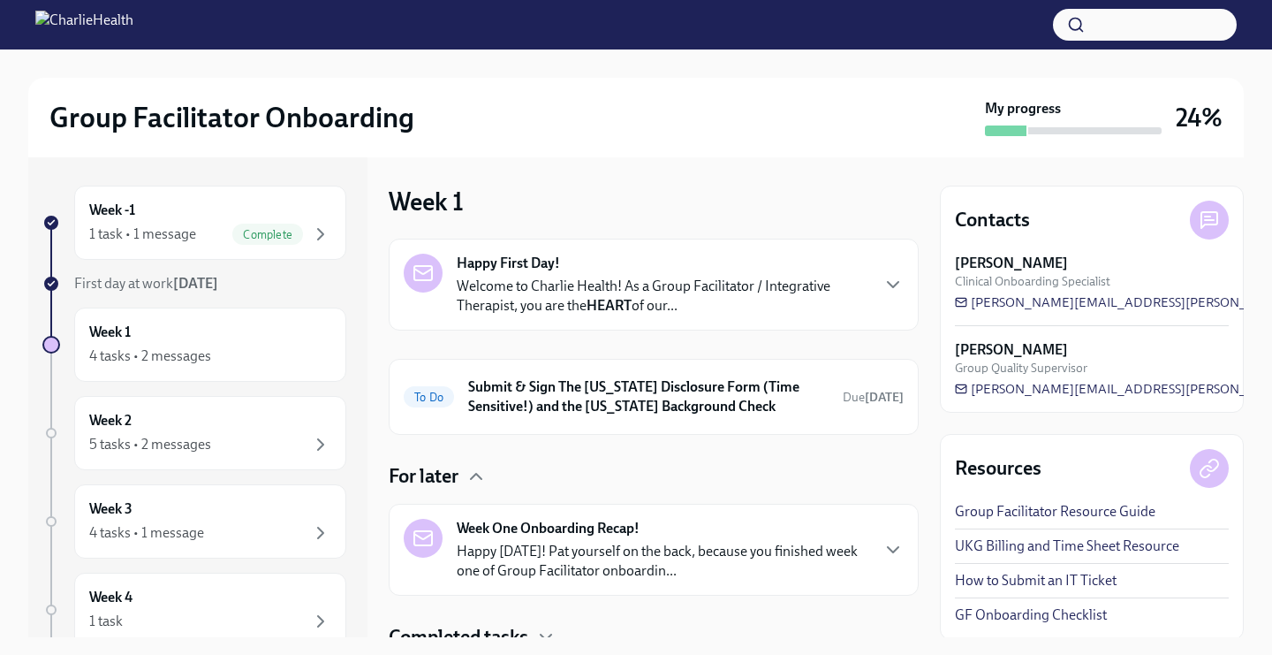
scroll to position [70, 0]
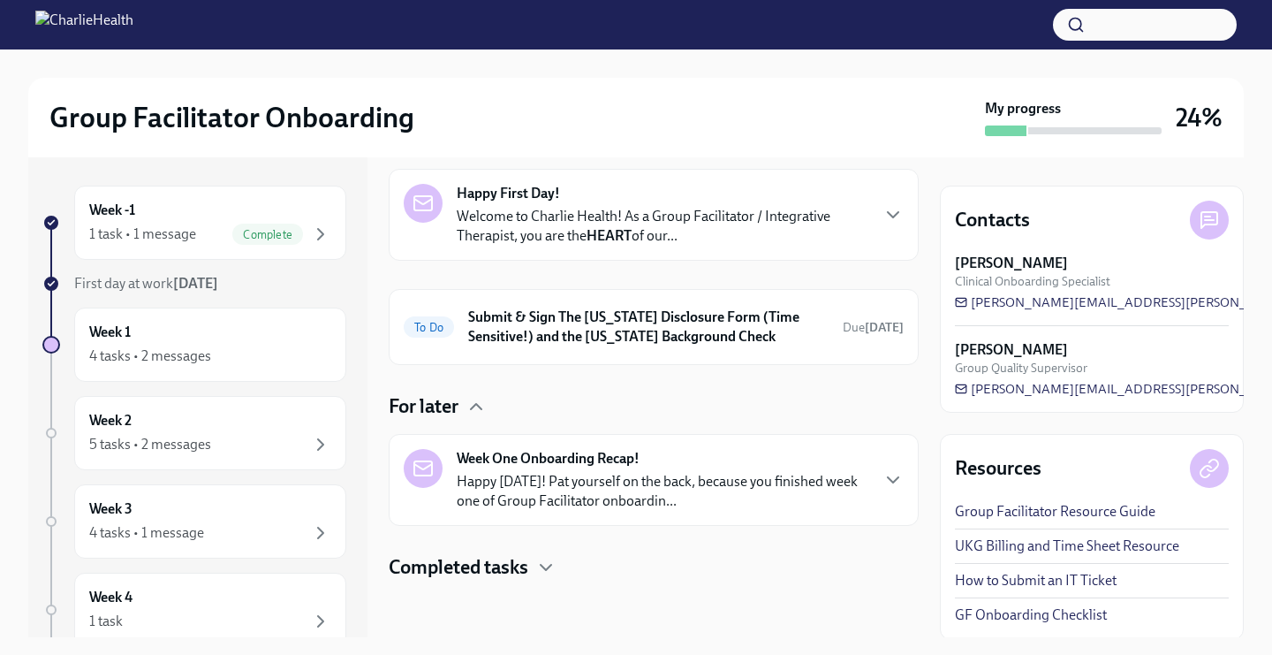
click at [514, 554] on h4 "Completed tasks" at bounding box center [459, 567] width 140 height 27
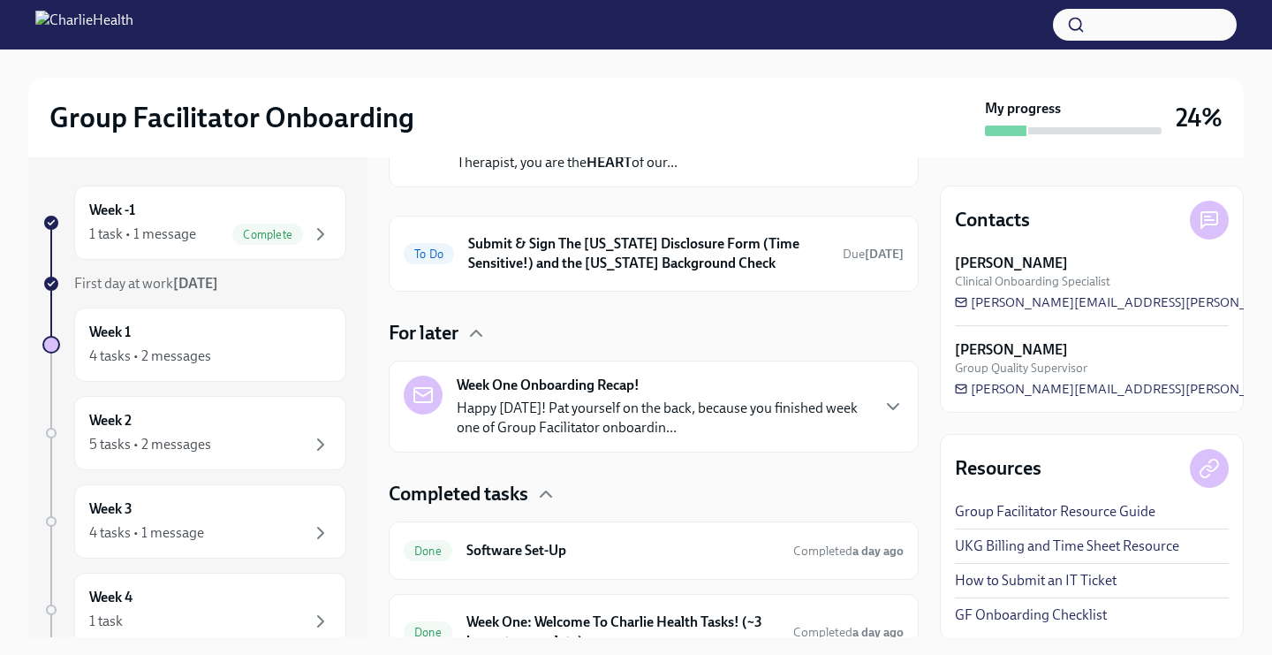
scroll to position [159, 0]
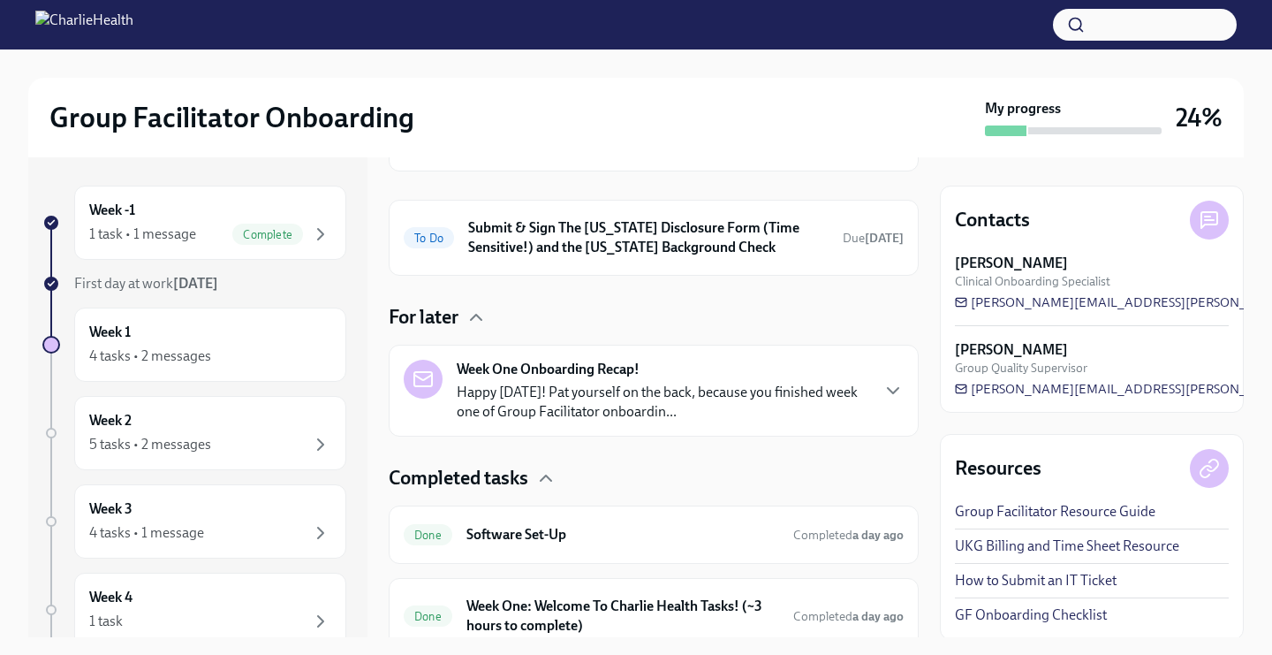
click at [464, 325] on div "For later" at bounding box center [654, 317] width 530 height 27
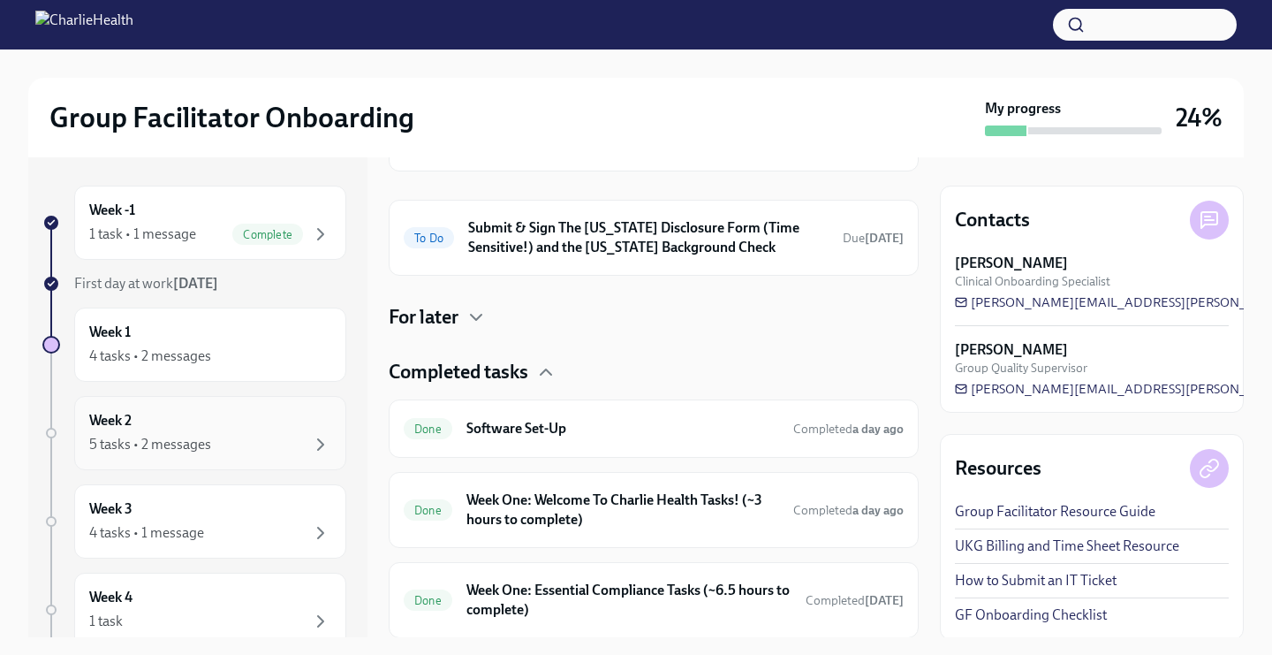
click at [211, 436] on div "5 tasks • 2 messages" at bounding box center [210, 444] width 242 height 21
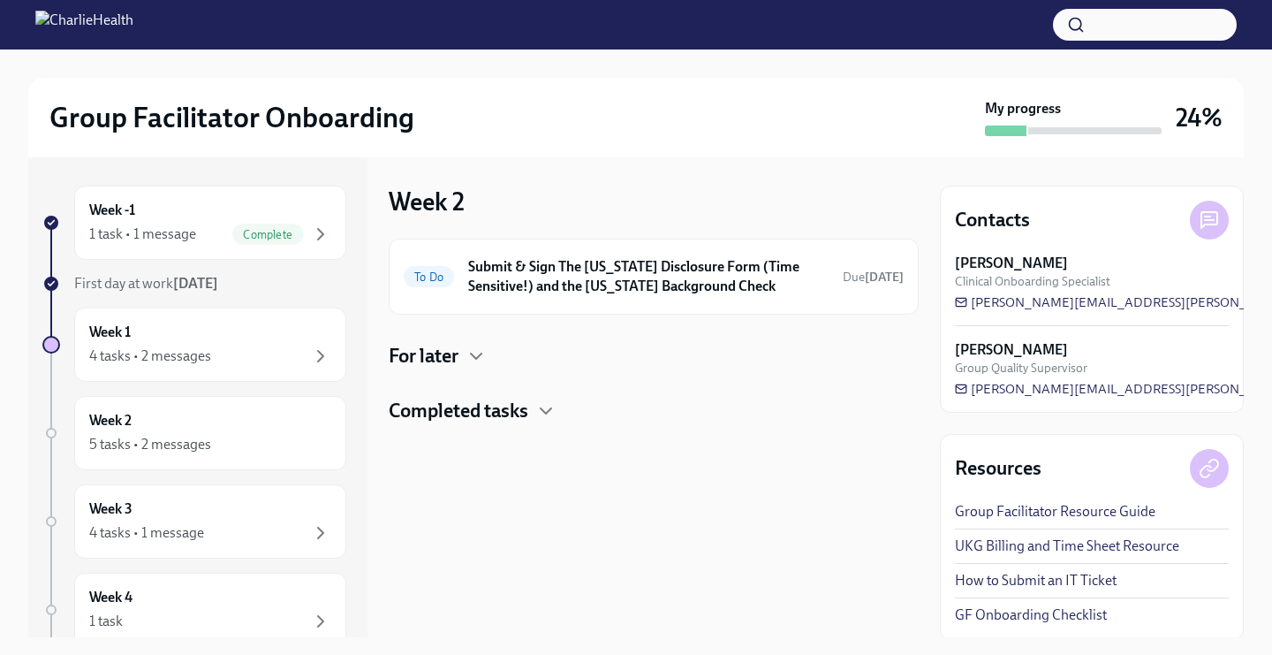
click at [463, 353] on div "For later" at bounding box center [654, 356] width 530 height 27
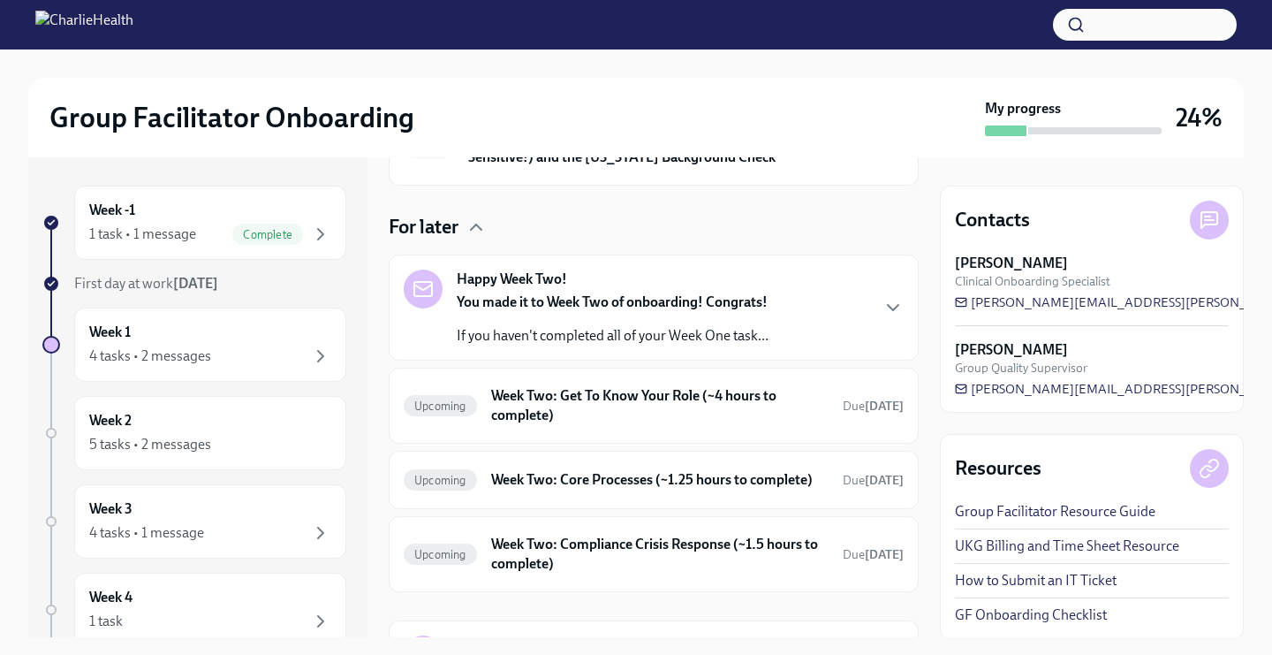
scroll to position [133, 0]
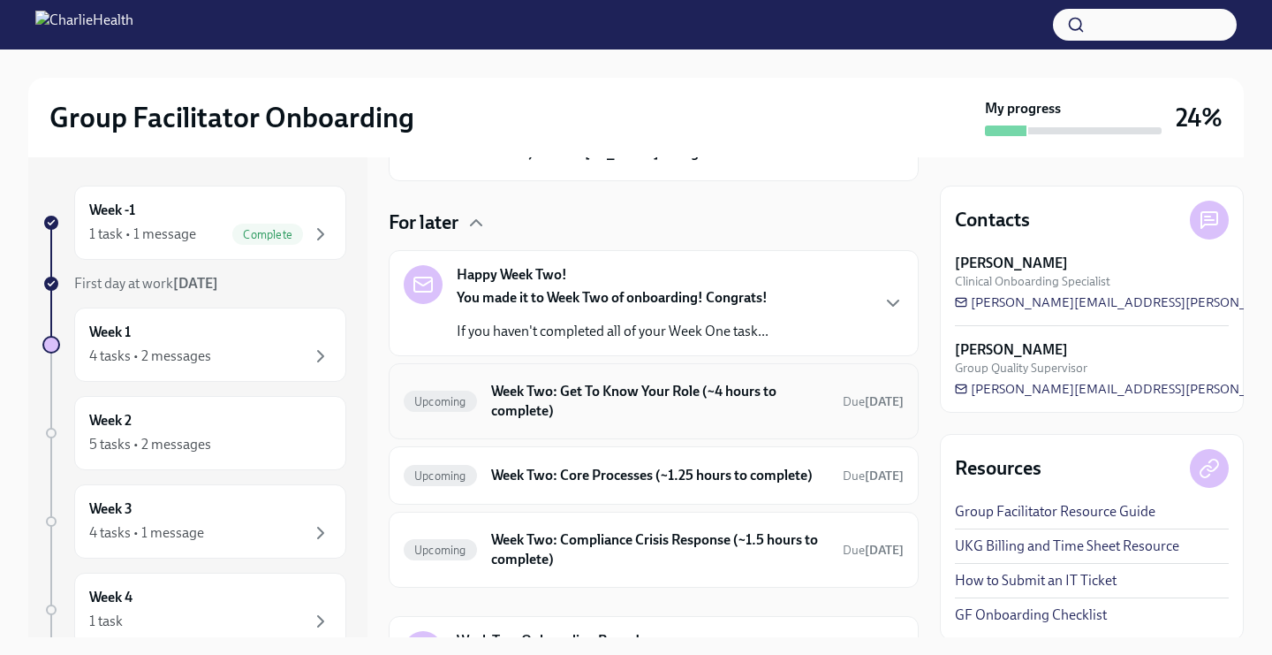
click at [511, 415] on h6 "Week Two: Get To Know Your Role (~4 hours to complete)" at bounding box center [660, 401] width 338 height 39
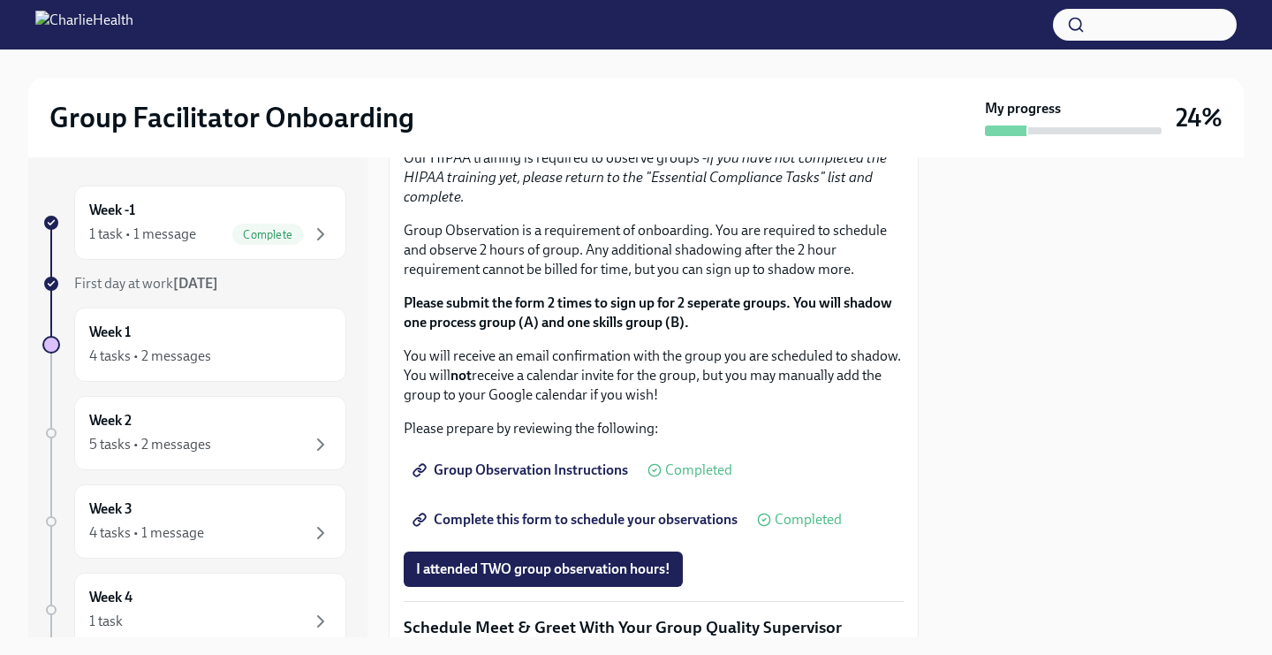
scroll to position [1025, 0]
